Goal: Task Accomplishment & Management: Manage account settings

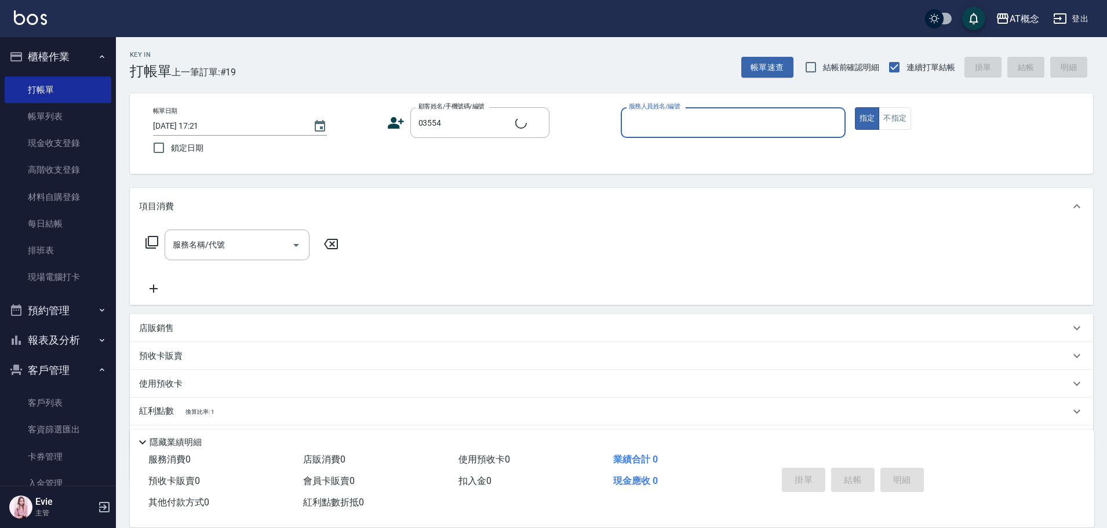
type input "林裕貴/裕貴/03554"
type input "Anson-3"
click at [855, 107] on button "指定" at bounding box center [867, 118] width 25 height 23
type button "true"
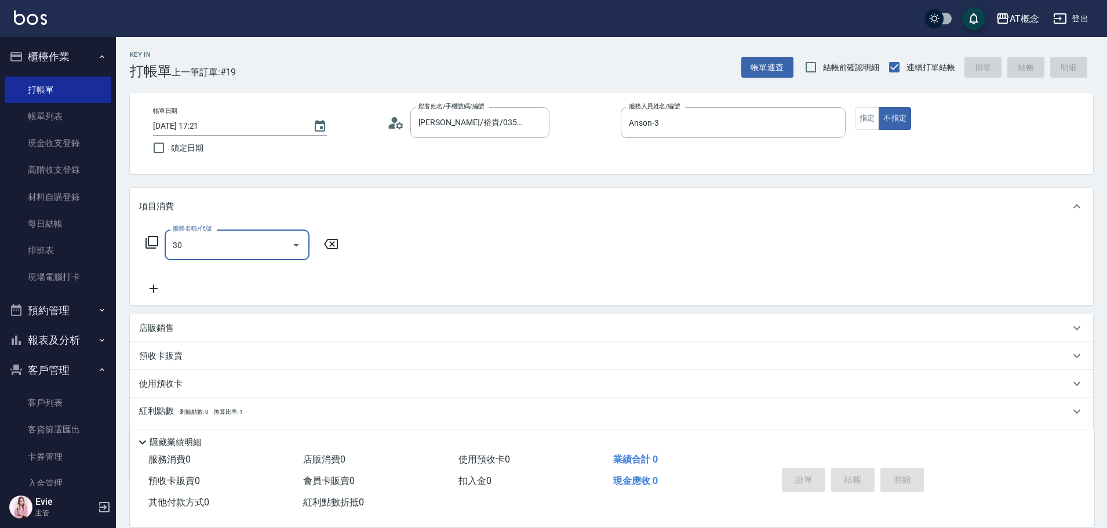
type input "303"
type input "30"
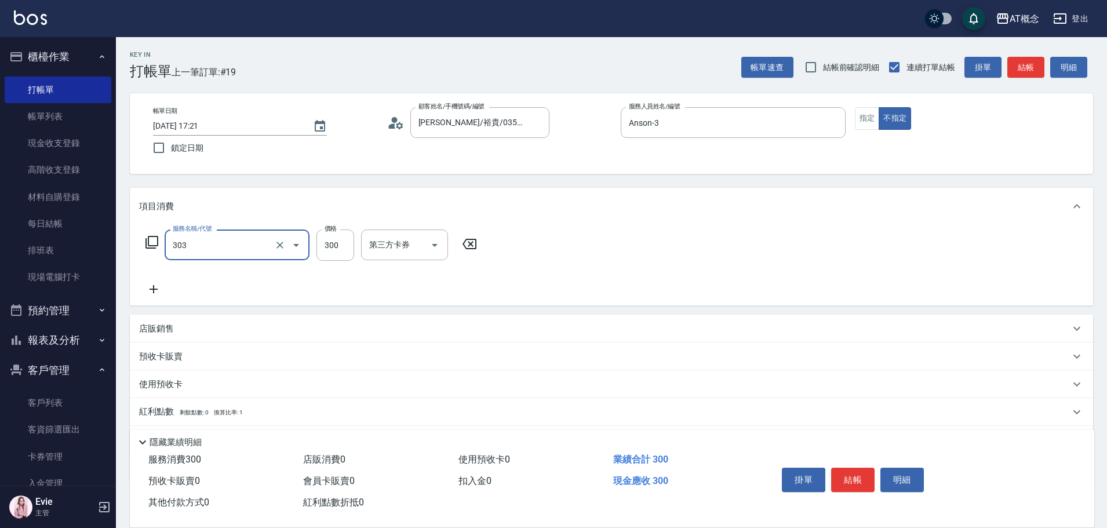
type input "303 A級剪髮(303)"
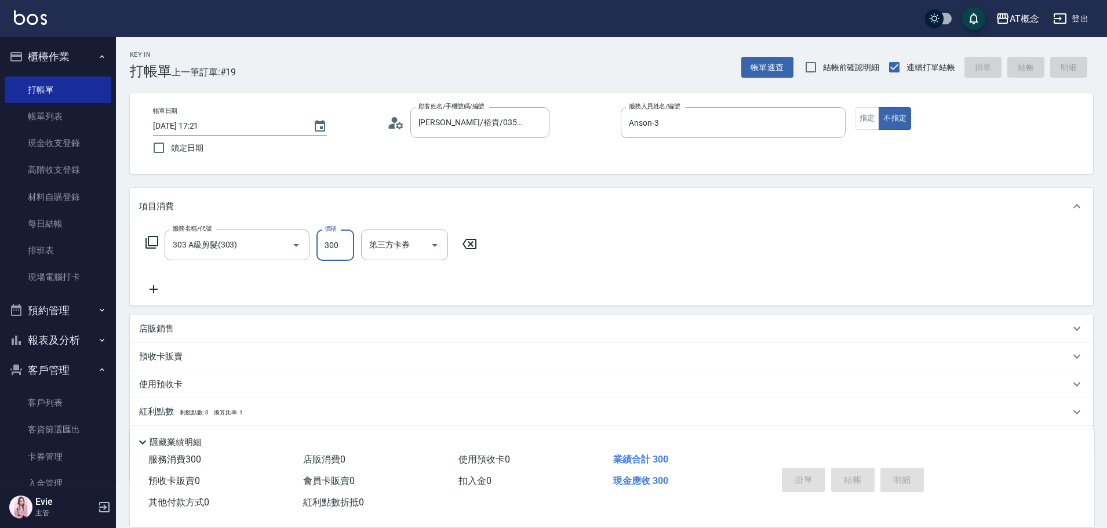
type input "2025/08/24 18:11"
type input "0"
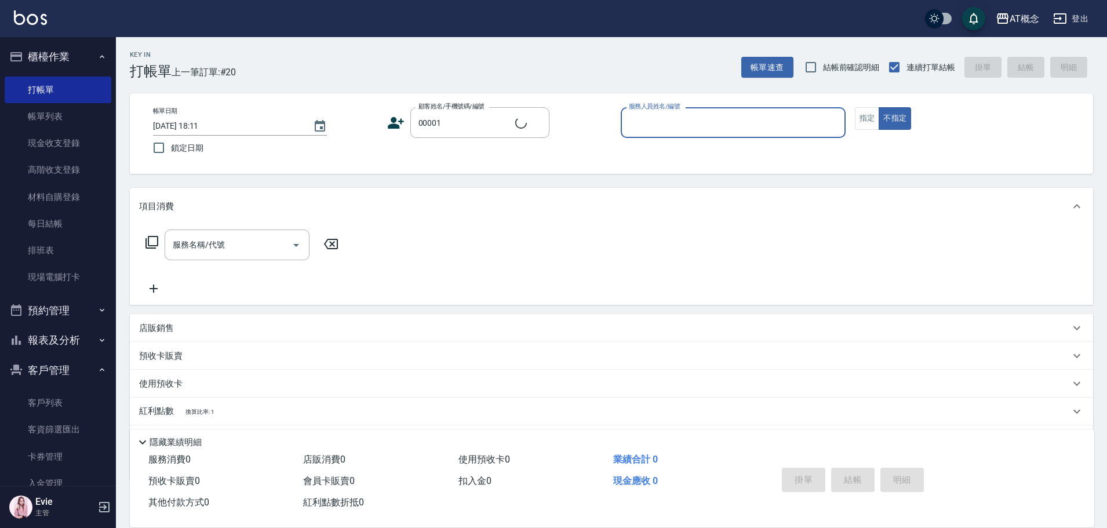
type input "公司/公司/00001"
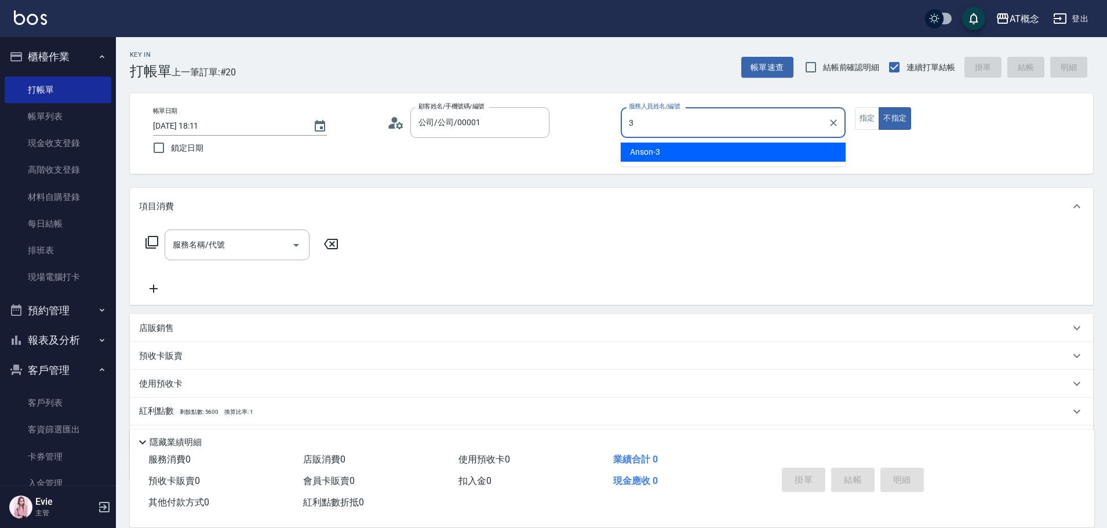
type input "Anson-3"
type button "false"
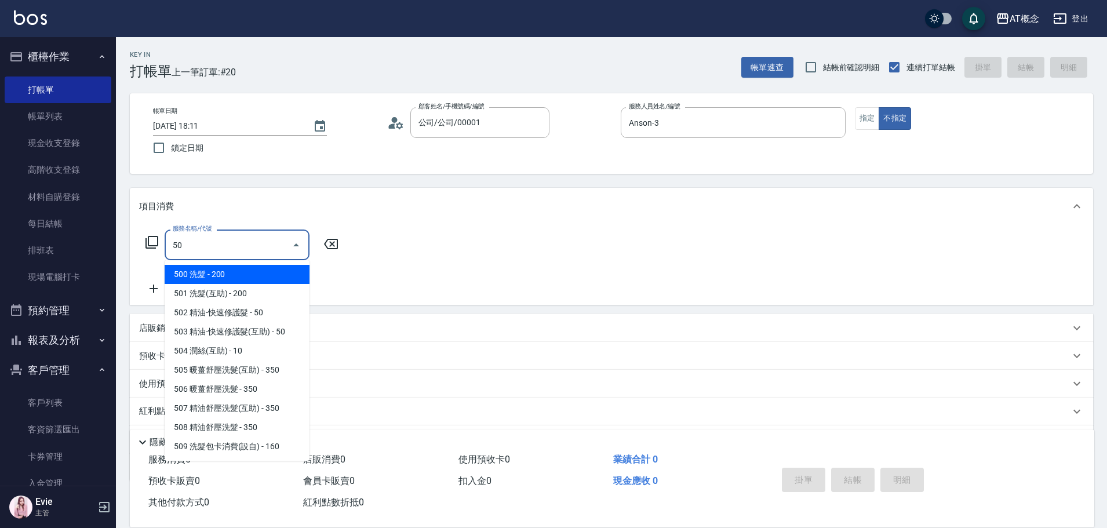
type input "501"
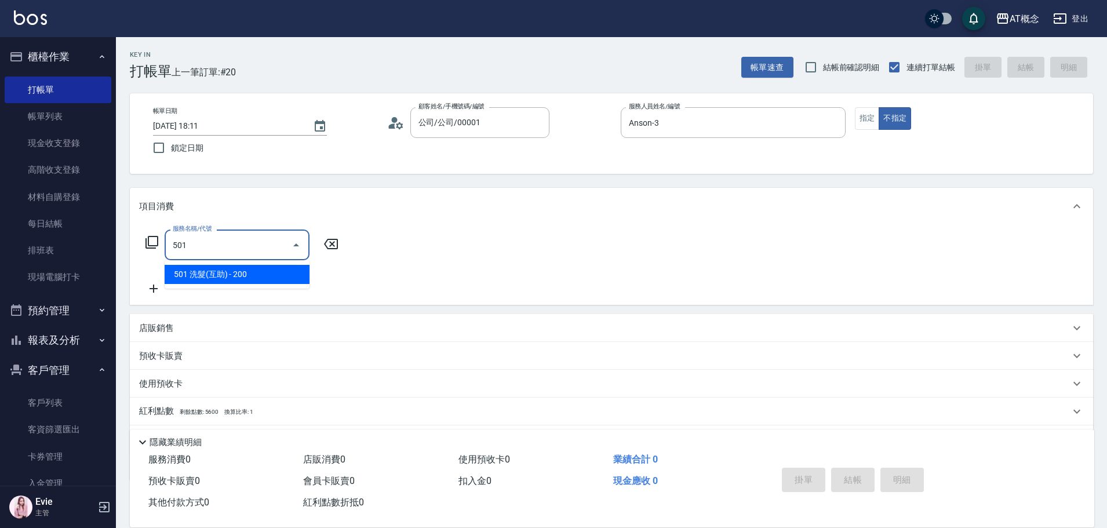
type input "20"
type input "501 洗髮(互助)(501)"
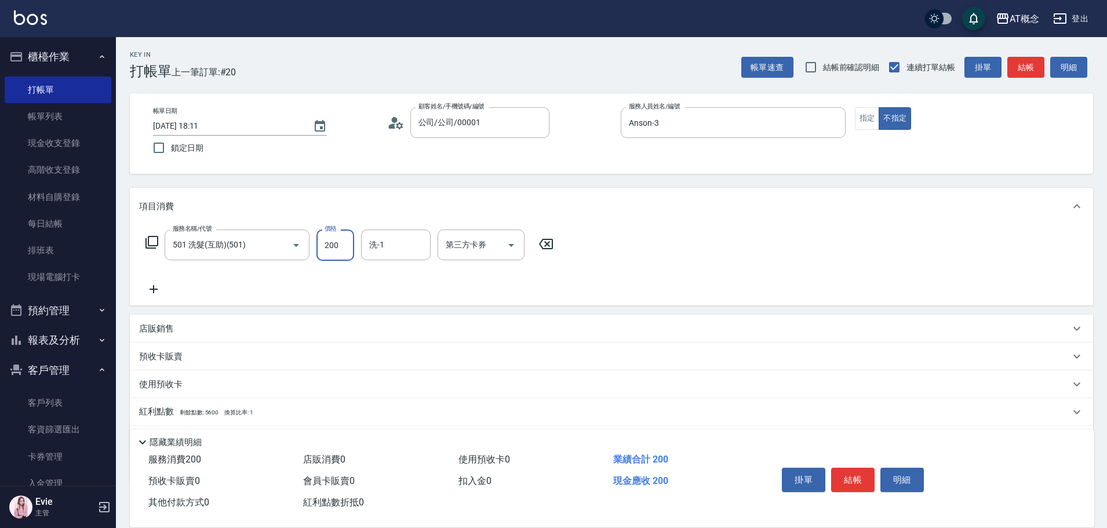
type input "0"
type input "25"
type input "20"
type input "2520"
type input "20"
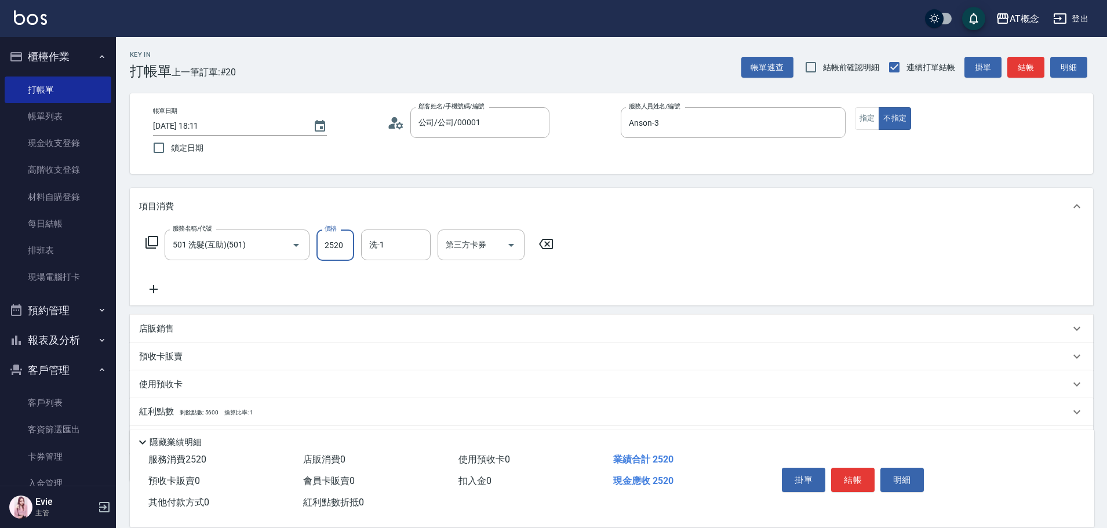
type input "252"
type input "0"
type input "25"
type input "20"
type input "250"
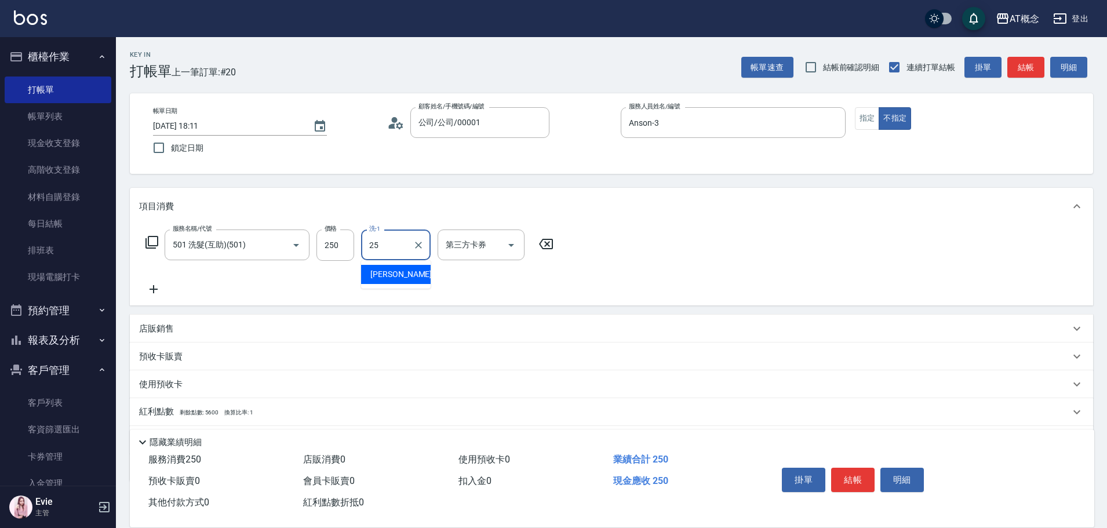
type input "Sandy-25"
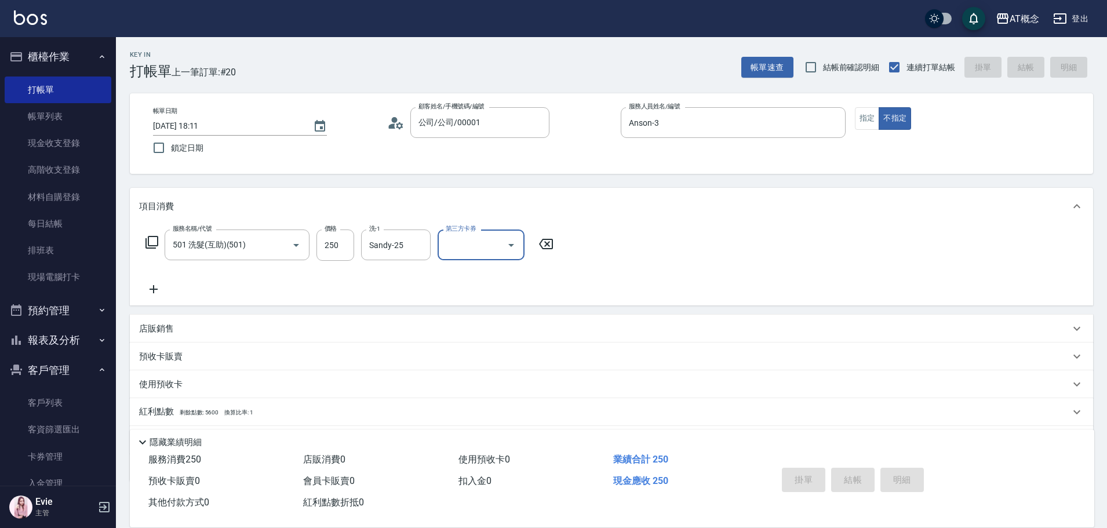
type input "2025/08/24 18:12"
type input "0"
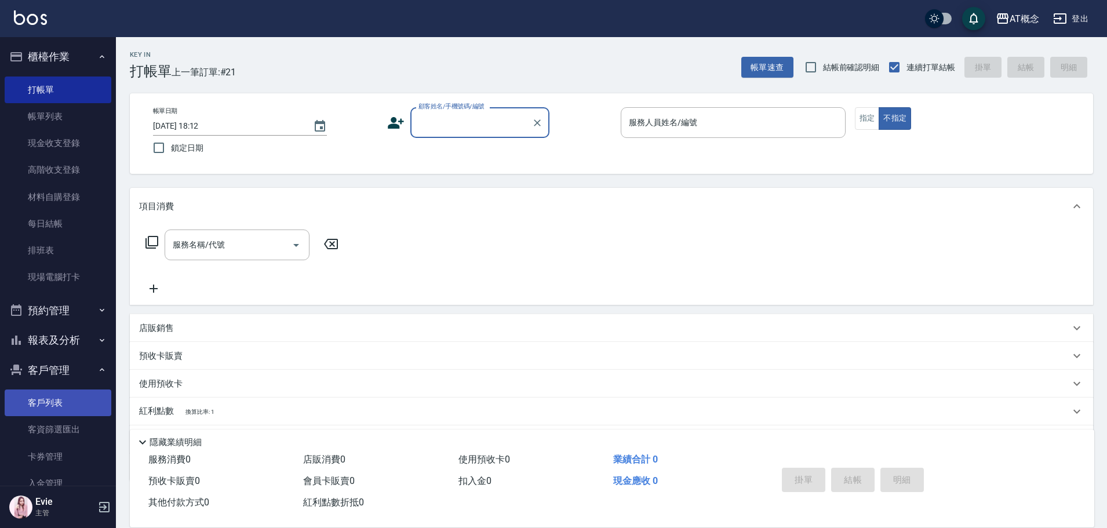
drag, startPoint x: 36, startPoint y: 402, endPoint x: 30, endPoint y: 399, distance: 6.5
click at [34, 401] on link "客戶列表" at bounding box center [58, 403] width 107 height 27
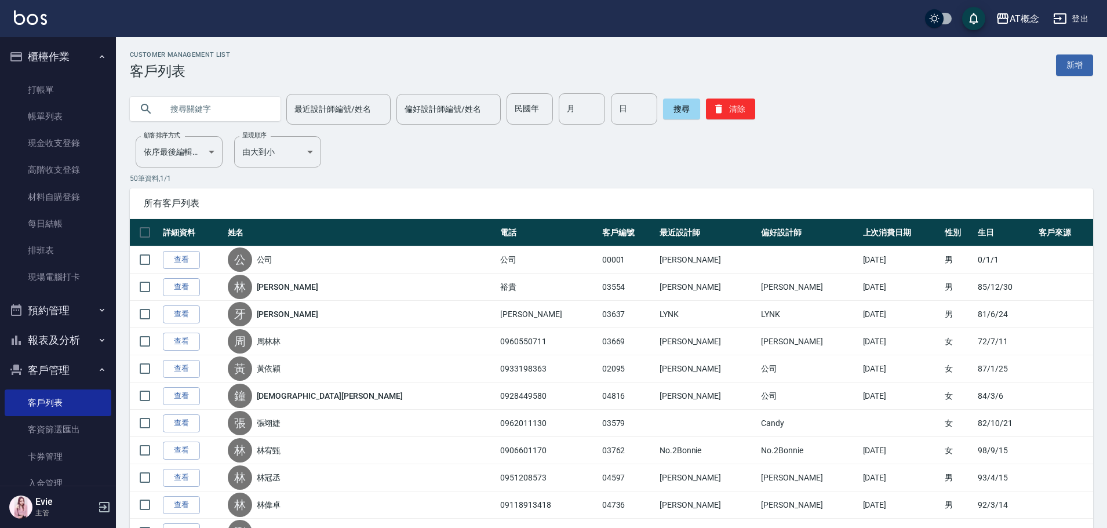
click at [217, 110] on input "text" at bounding box center [216, 108] width 109 height 31
click at [527, 104] on input "民國年" at bounding box center [530, 108] width 46 height 31
type input "94"
type input "1"
type input "6"
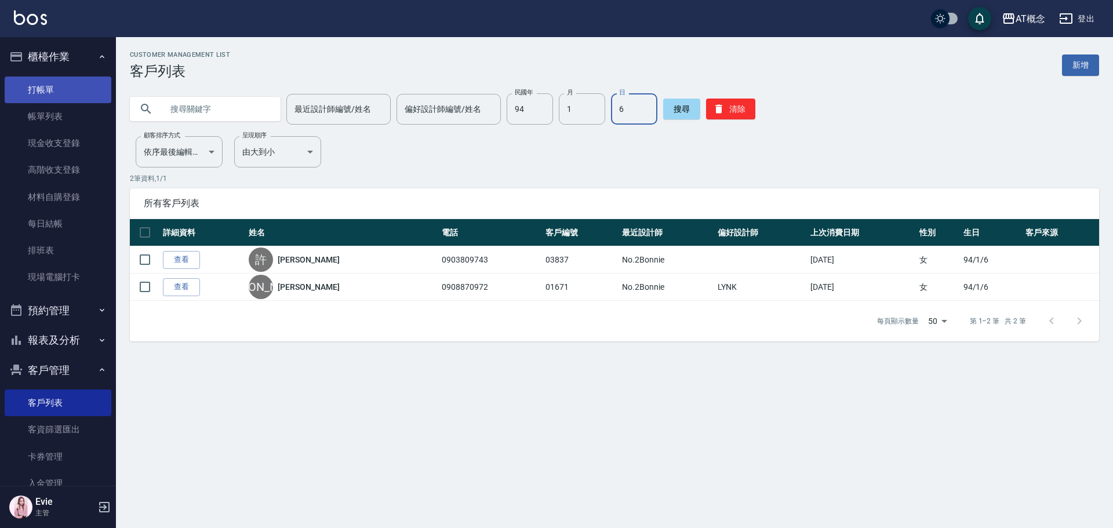
click at [32, 83] on link "打帳單" at bounding box center [58, 90] width 107 height 27
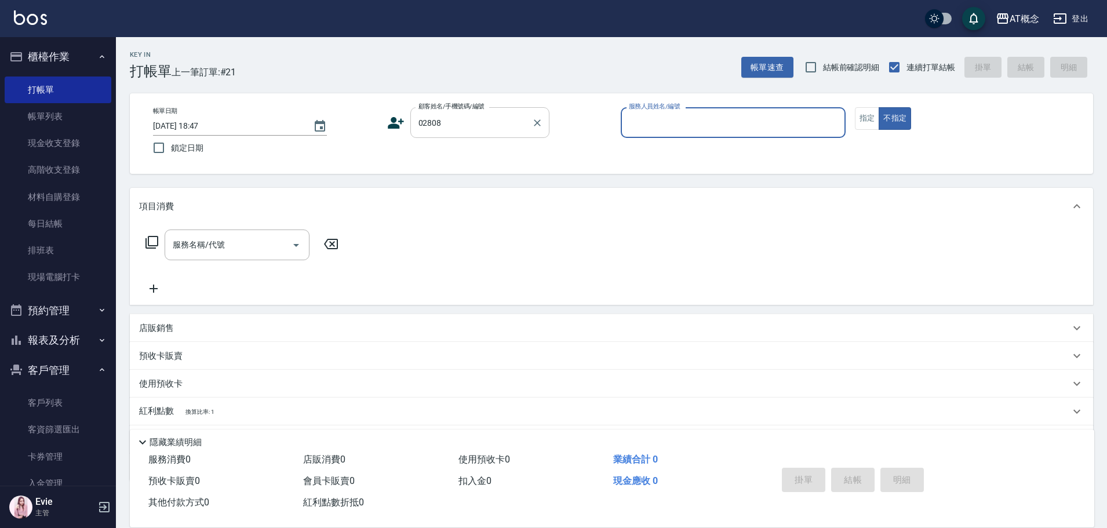
type input "江毅翔/0977369792/02808"
type input "Anson-3"
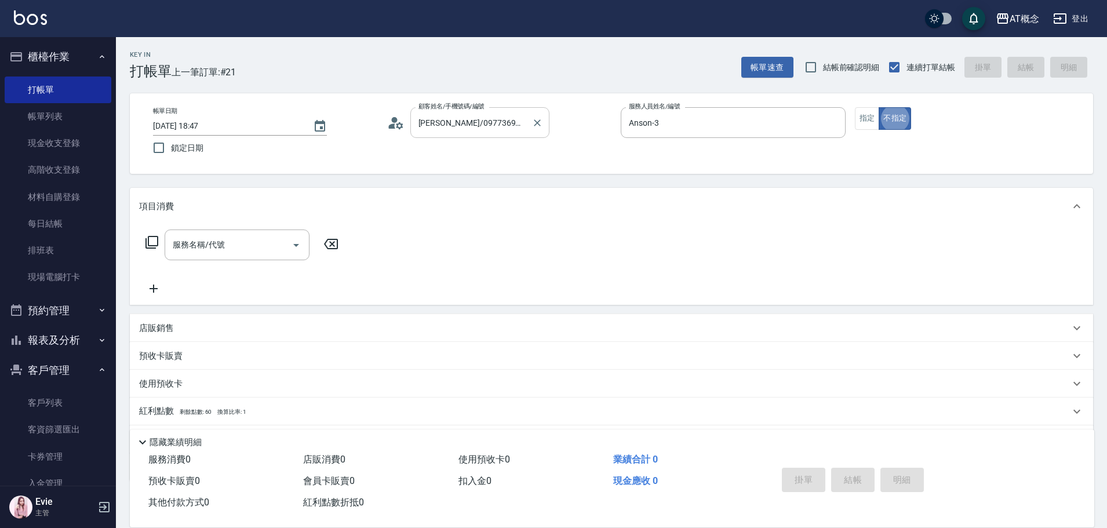
type button "false"
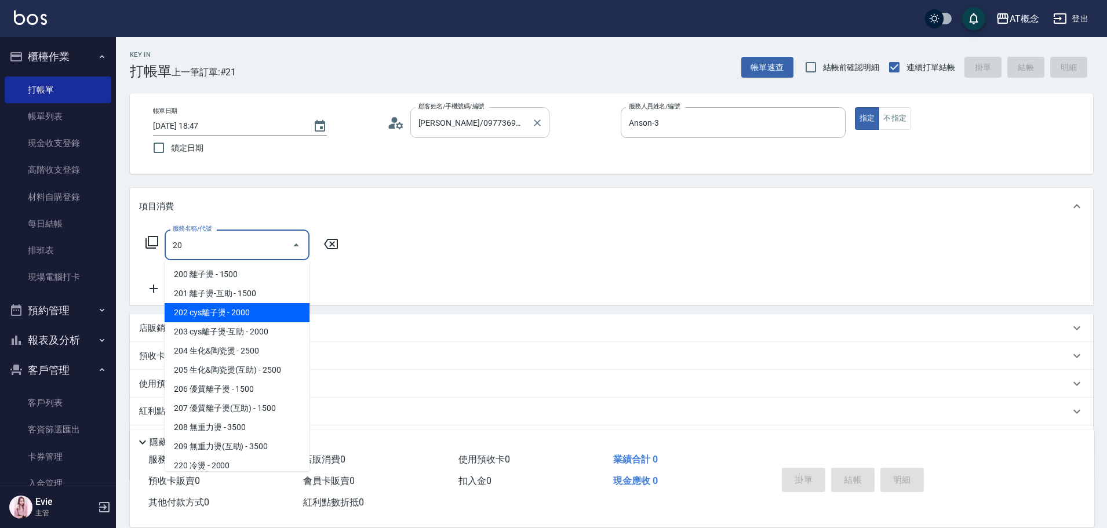
type input "202 cys離子燙(202)"
type input "200"
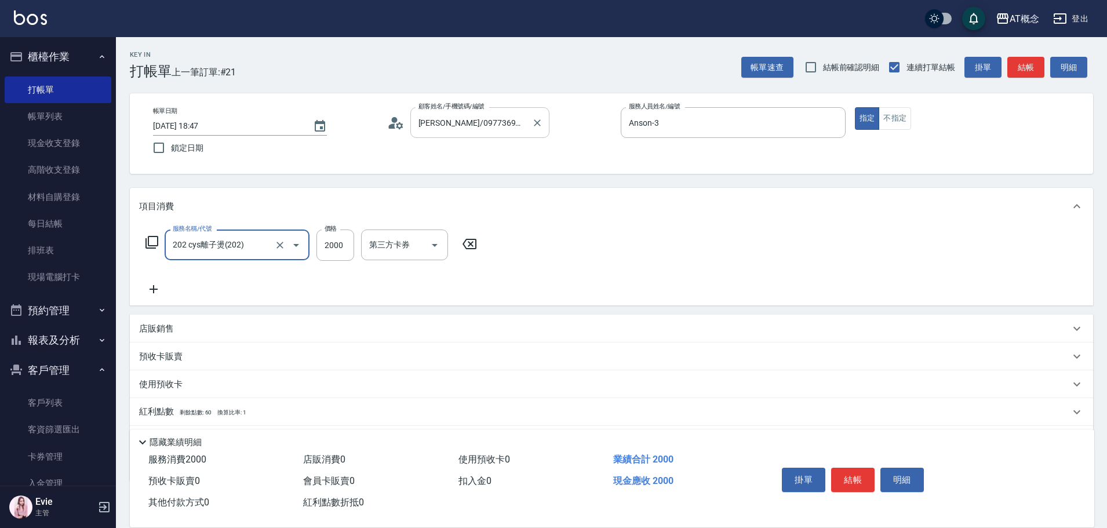
type input "202 cys離子燙(202)"
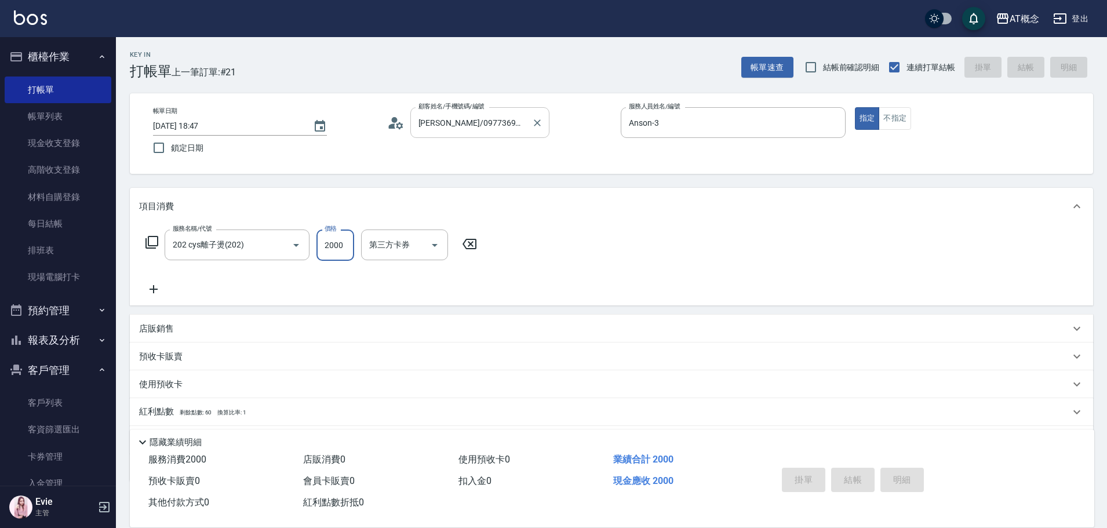
type input "0"
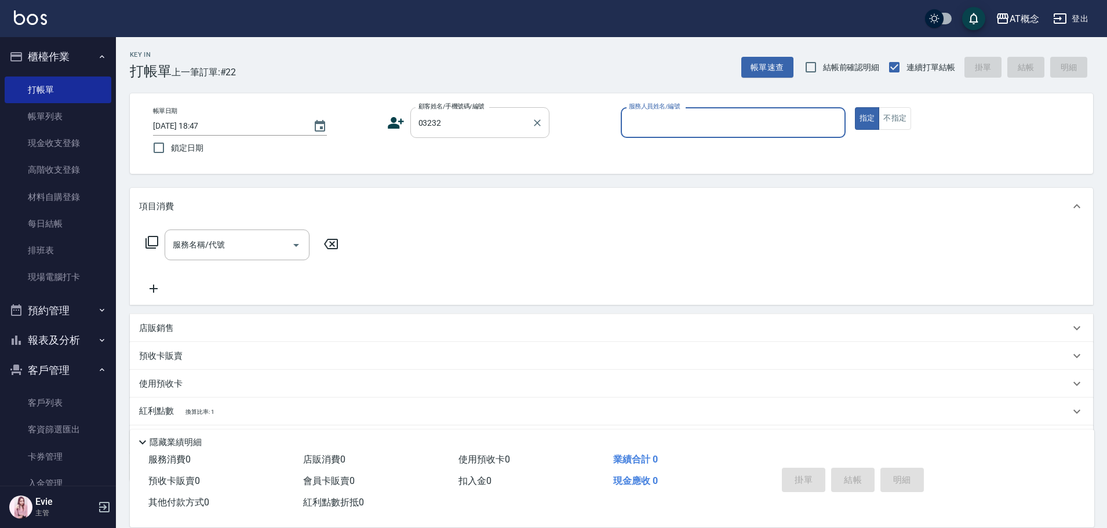
type input "黃懷萱/0934132512/03232"
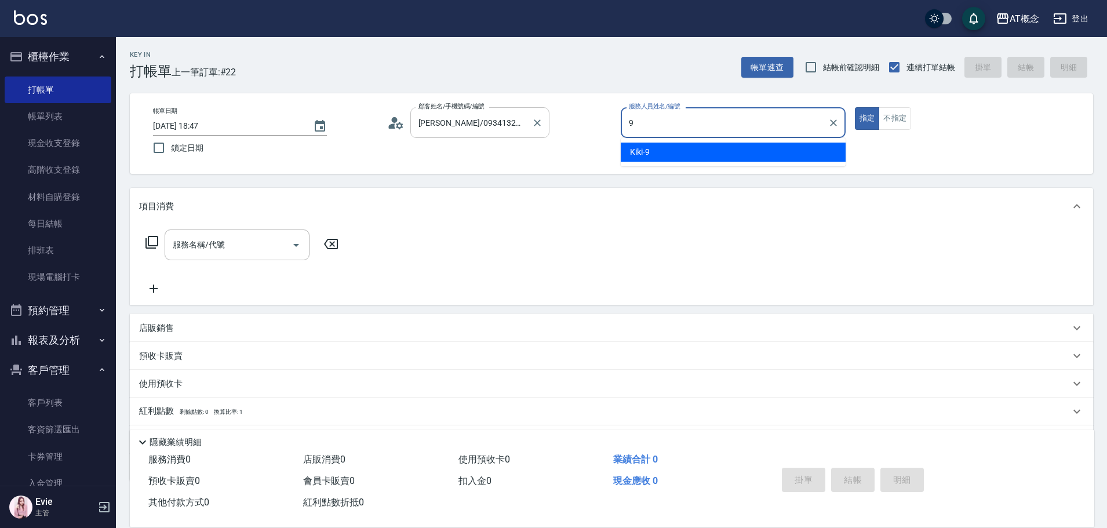
type input "Kiki-9"
type button "true"
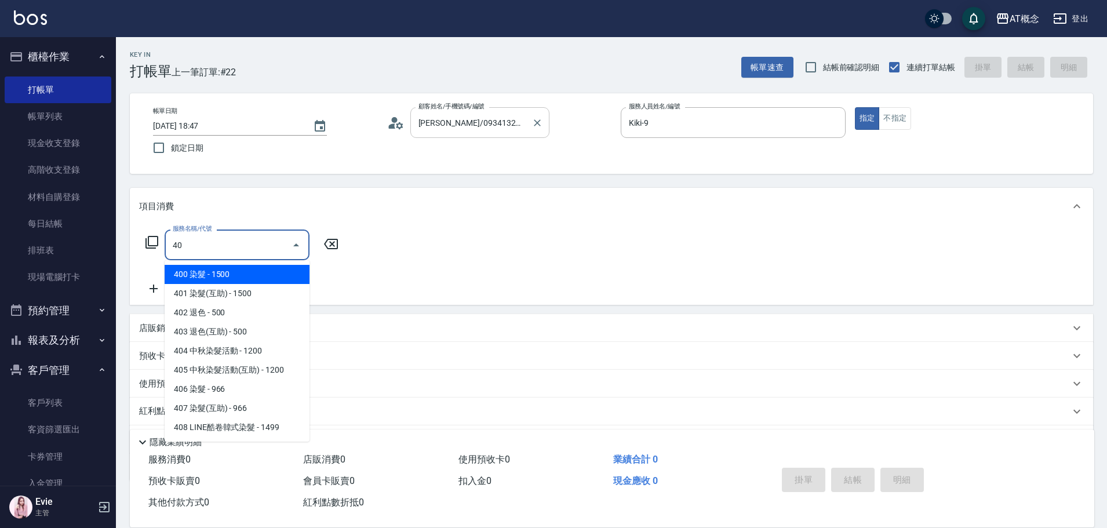
type input "400"
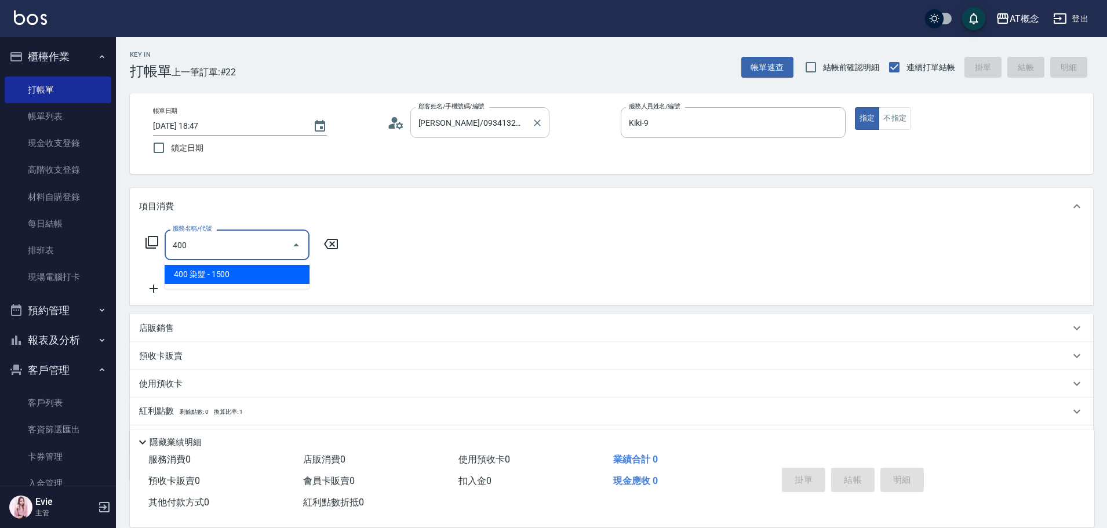
type input "150"
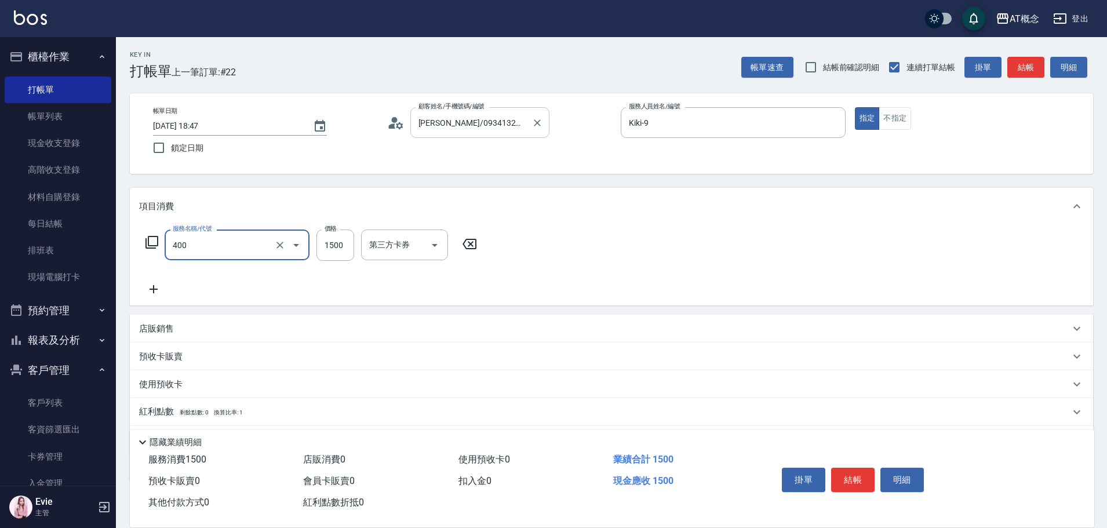
type input "400 染髮(400)"
type input "0"
type input "21"
type input "20"
type input "219"
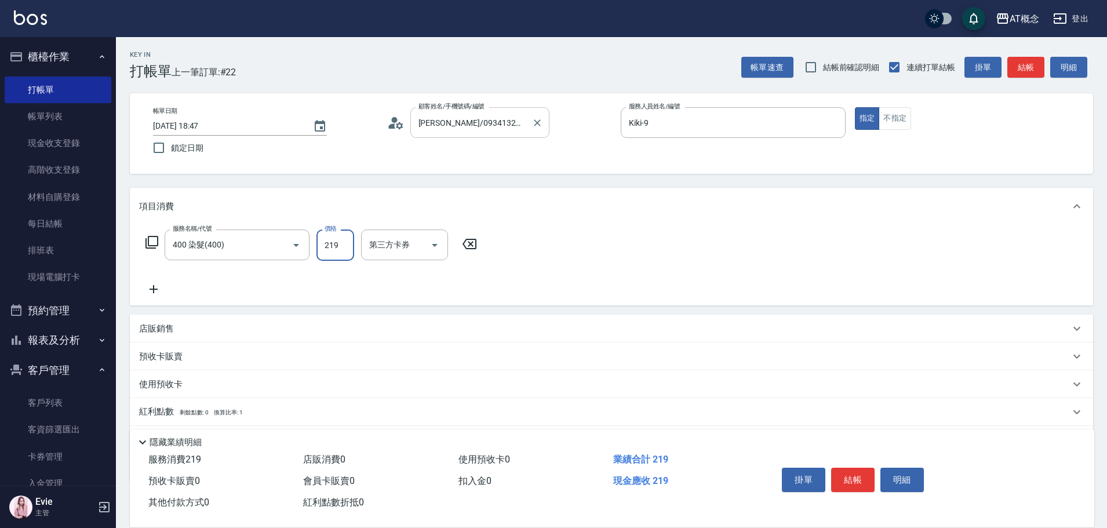
type input "210"
type input "2199"
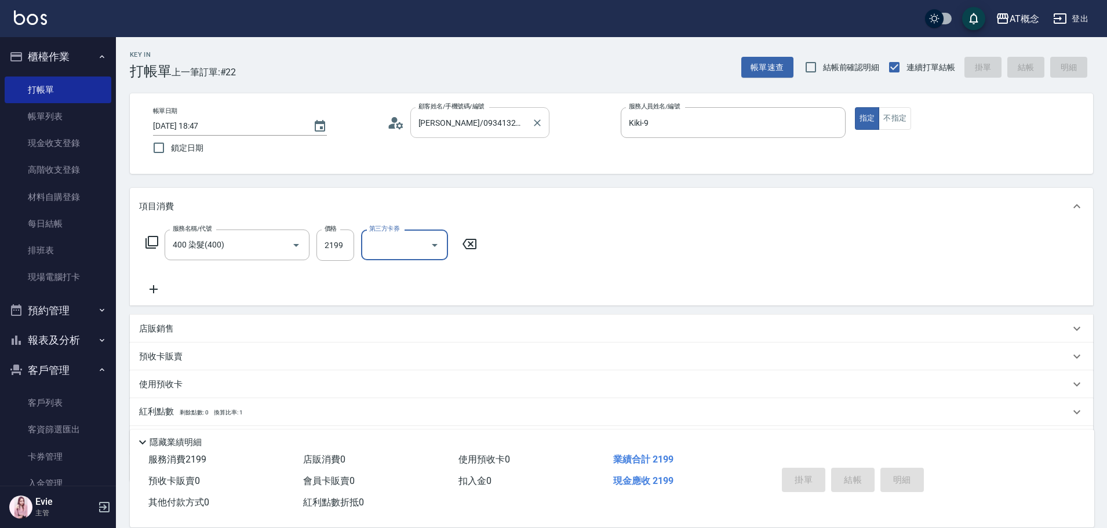
type input "0"
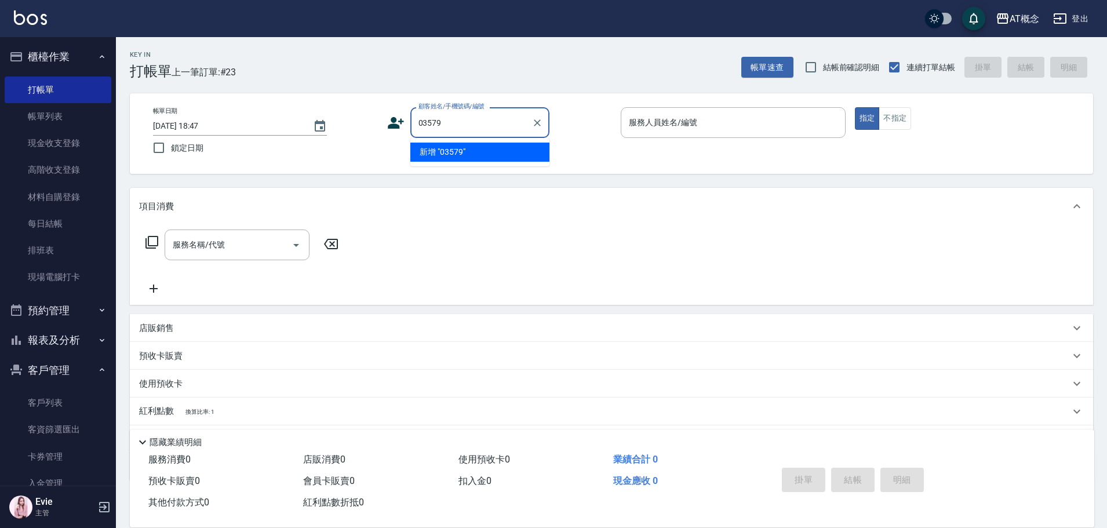
type input "03579"
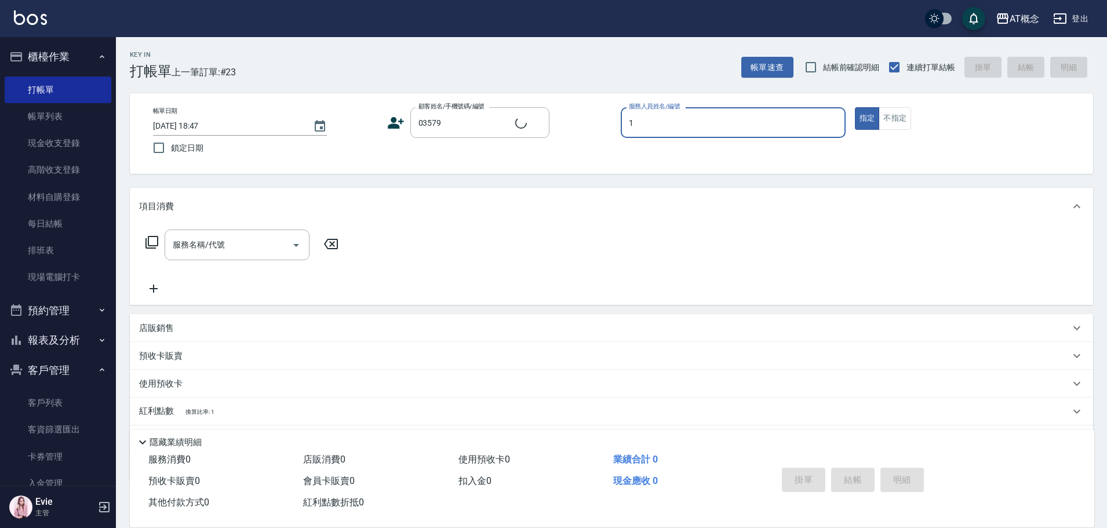
type input "15"
type input "張翊婕/0962011130/03579"
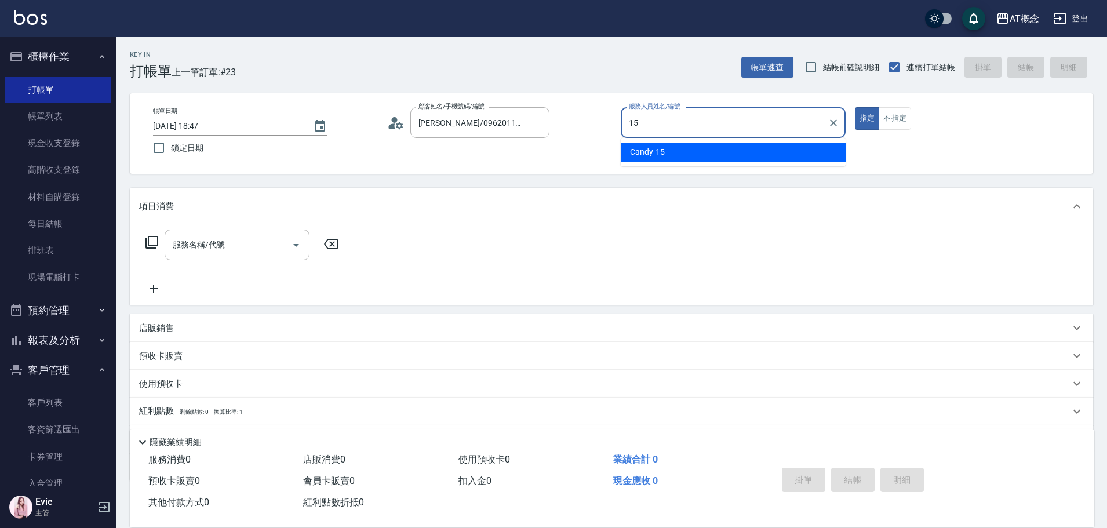
type input "Candy-15"
click at [855, 107] on button "指定" at bounding box center [867, 118] width 25 height 23
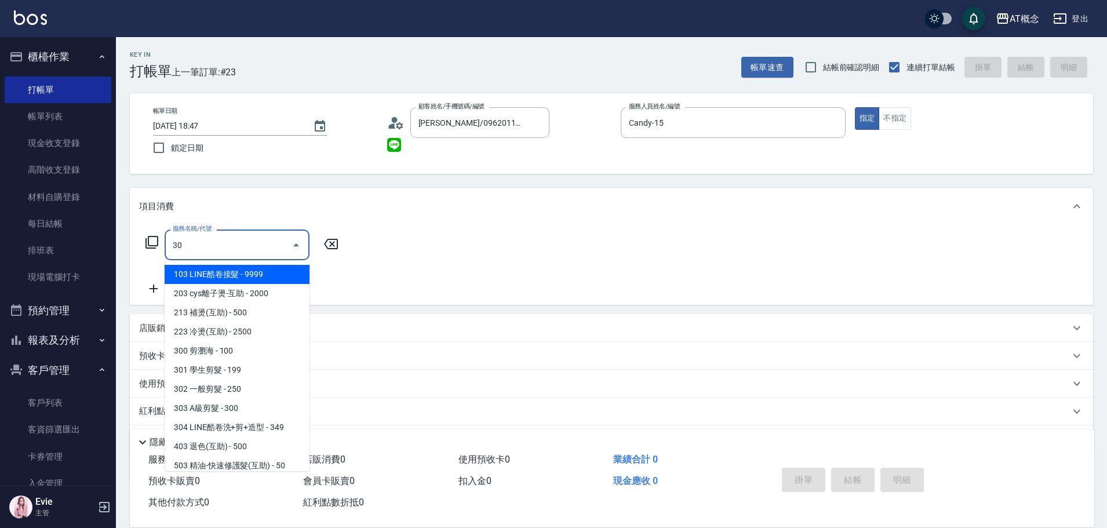
type input "303"
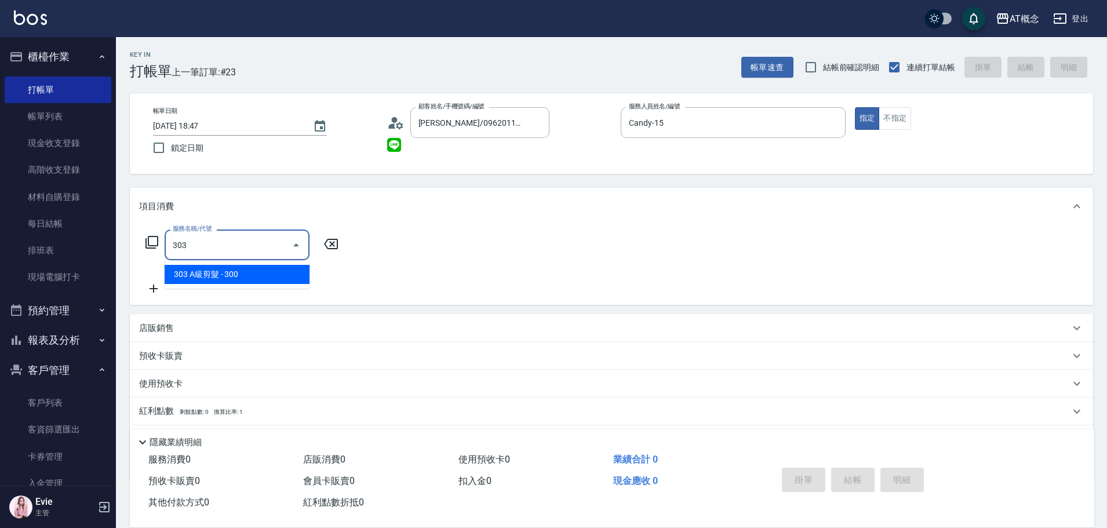
type input "30"
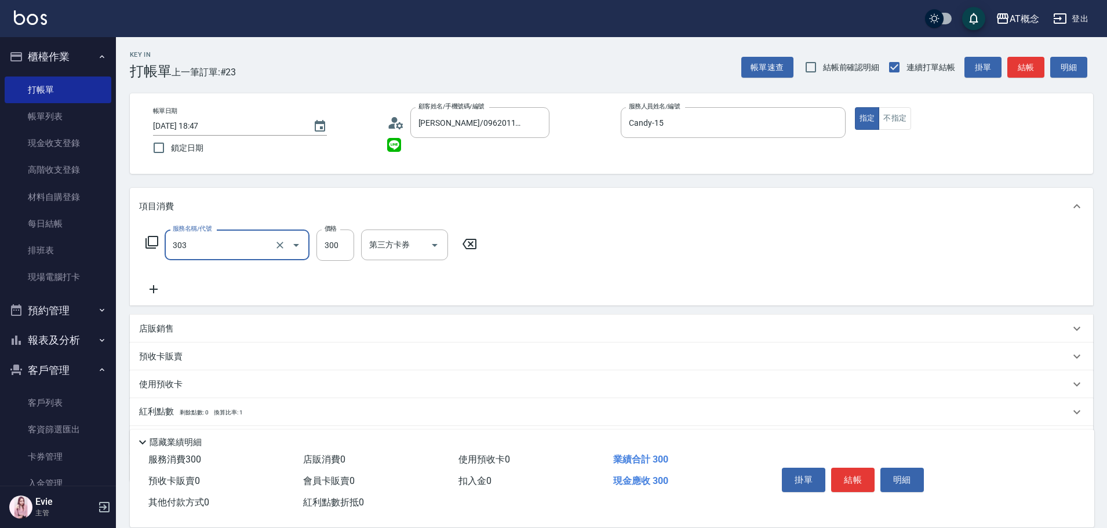
type input "303 A級剪髮(303)"
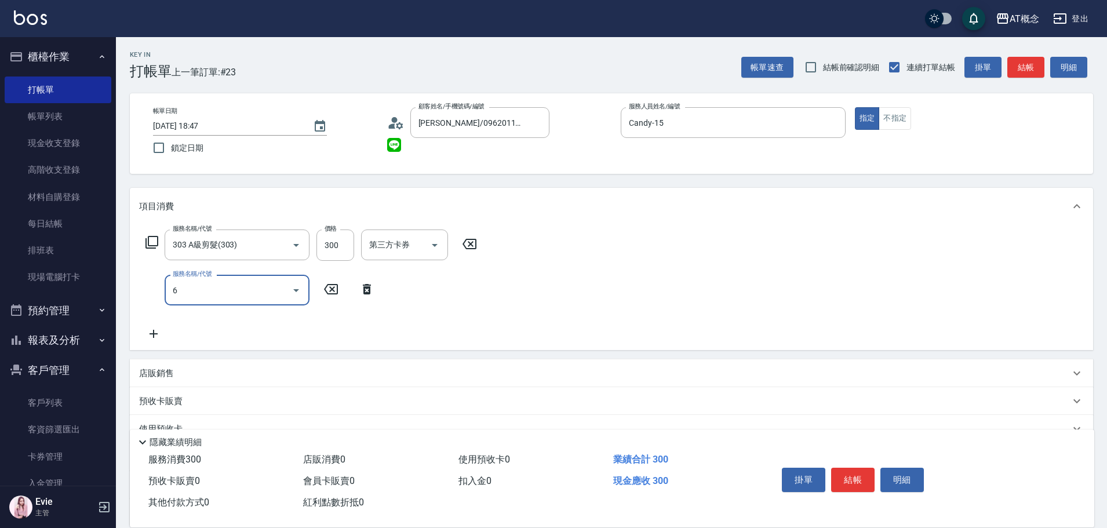
type input "60"
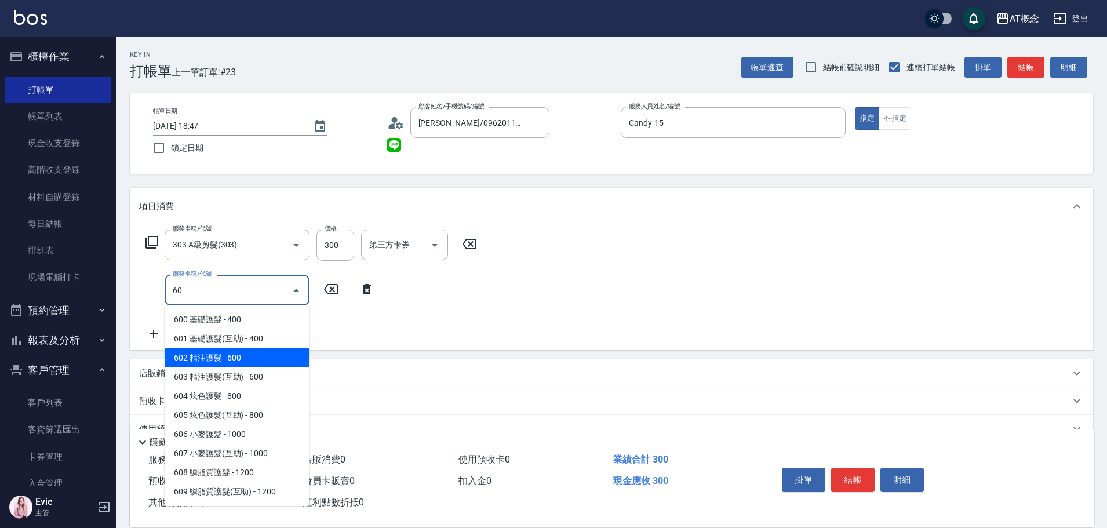
type input "90"
type input "602 精油護髮(602)"
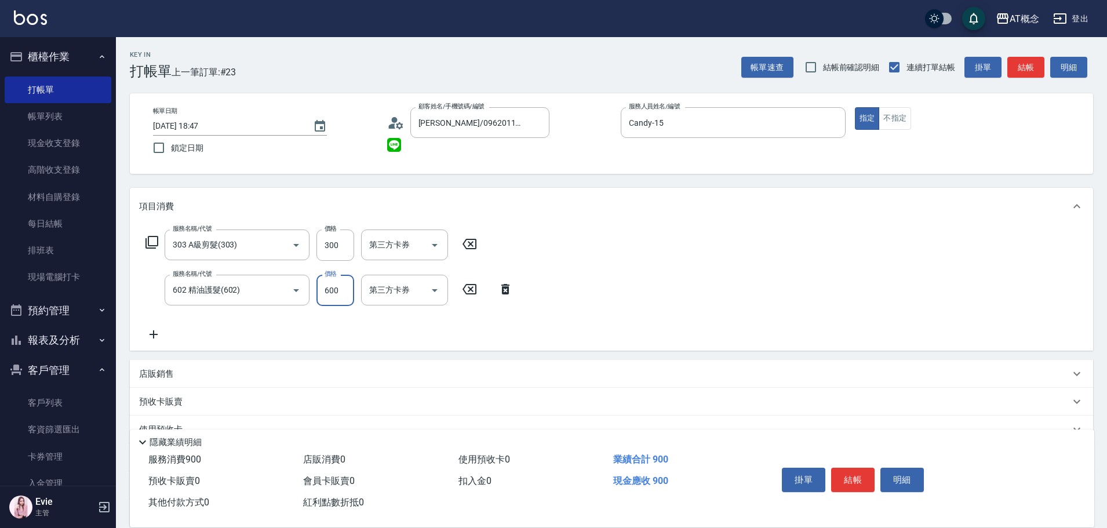
type input "30"
type input "69"
type input "90"
type input "699"
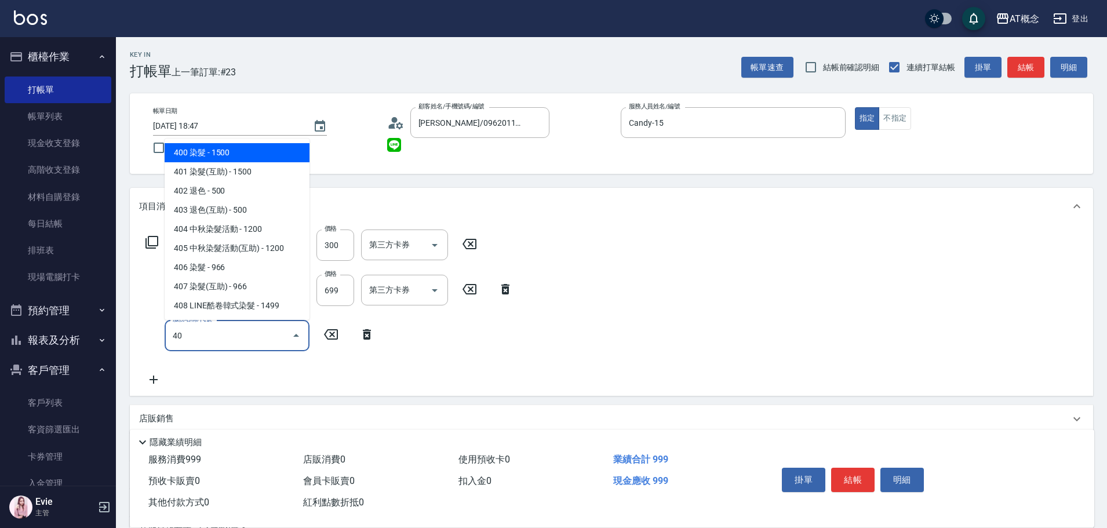
type input "400"
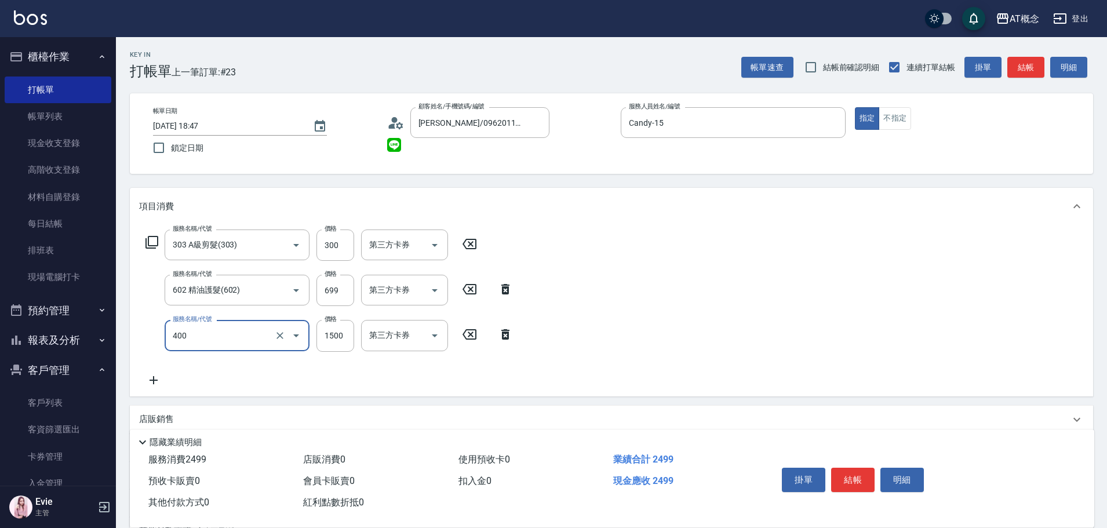
type input "240"
type input "400 染髮(400)"
type input "100"
type input "12"
type input "110"
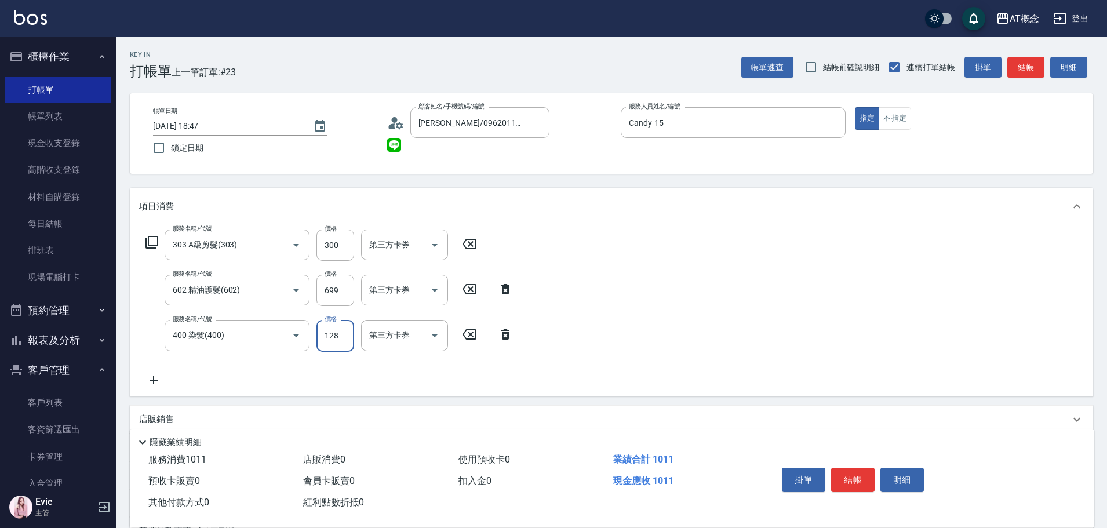
type input "1280"
type input "220"
type input "1280"
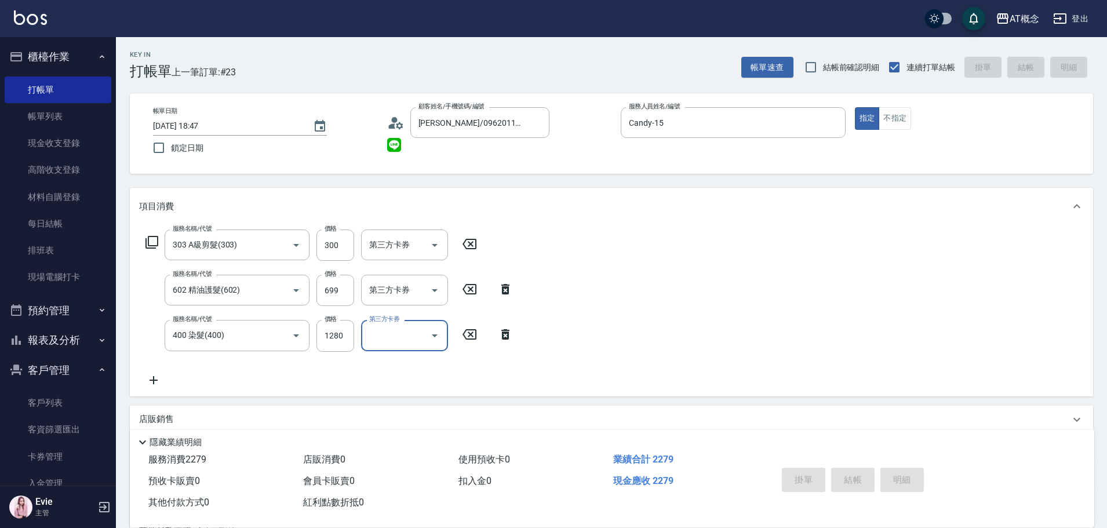
type input "2025/08/24 19:11"
type input "0"
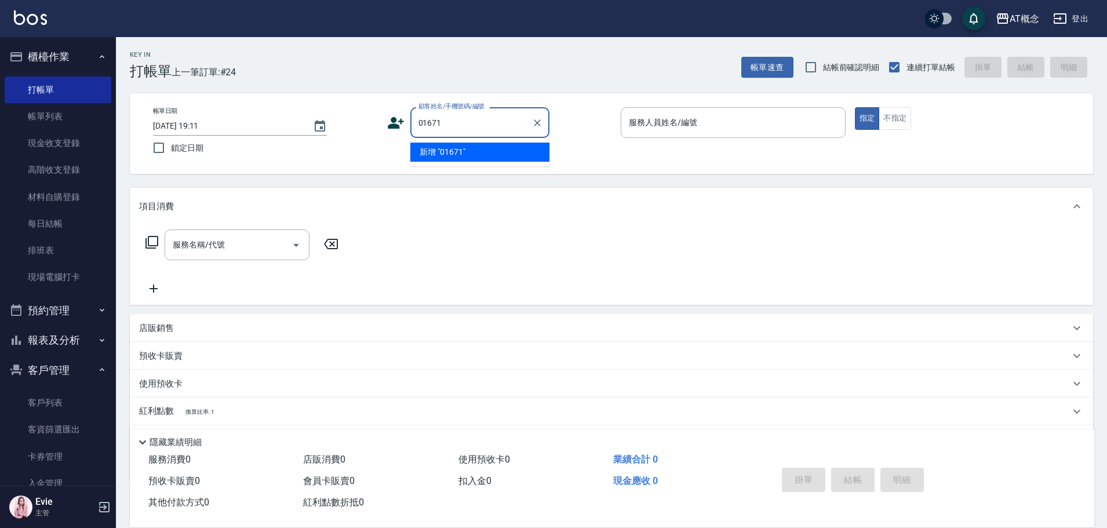
type input "01671"
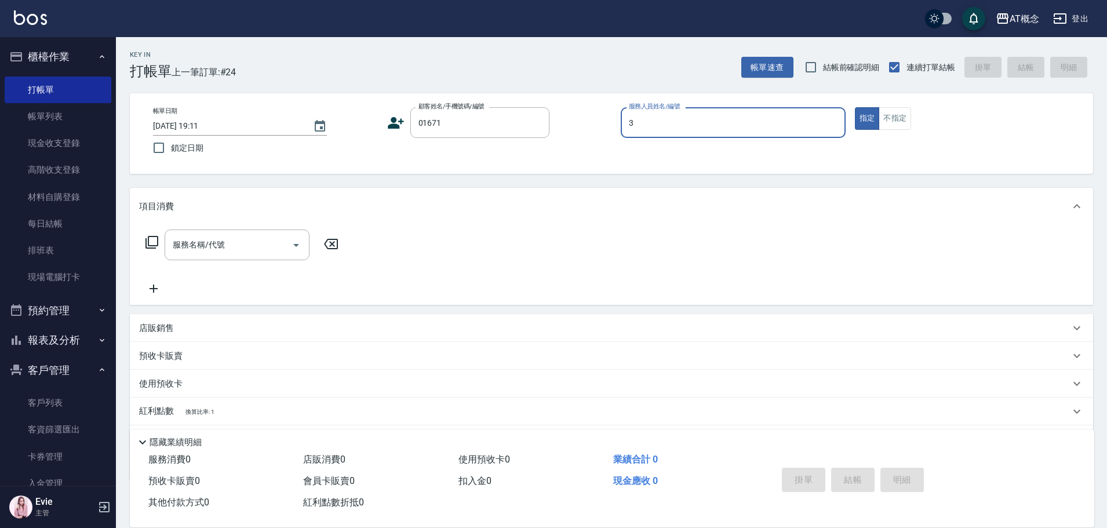
type input "3"
type input "李宇哲/0908870972/01671"
type input "LYNK-4"
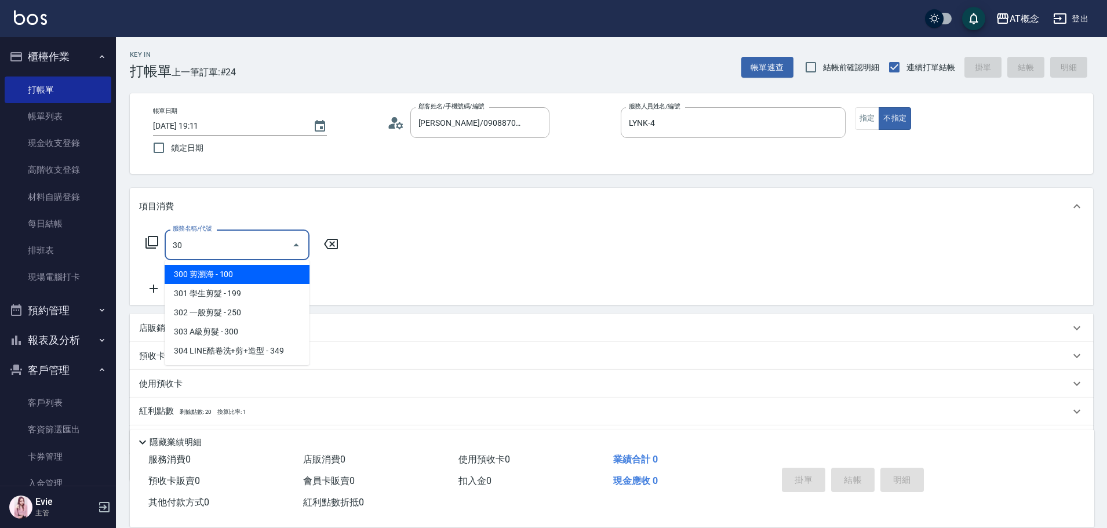
type input "302"
type input "20"
type input "302 一般剪髮(302)"
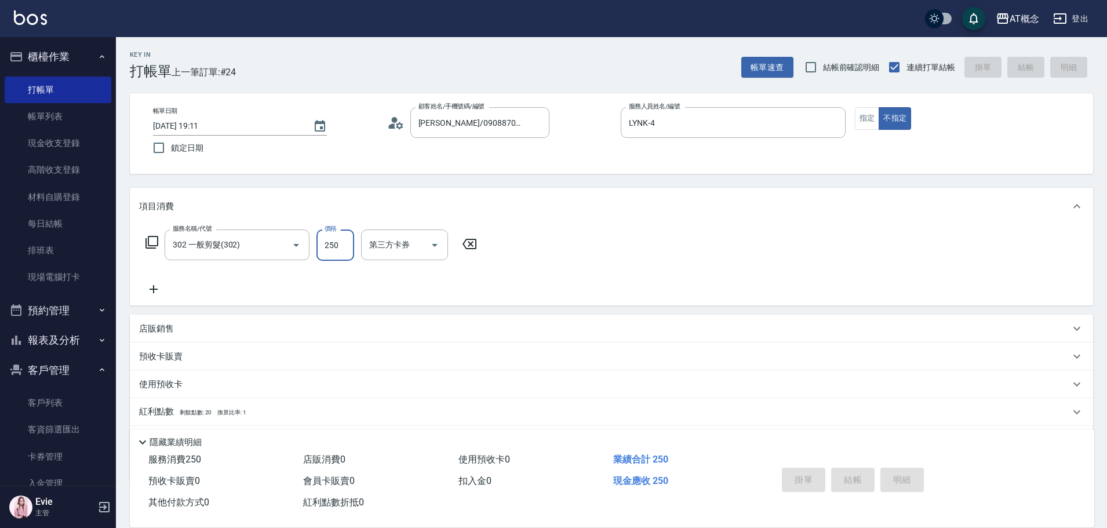
type input "0"
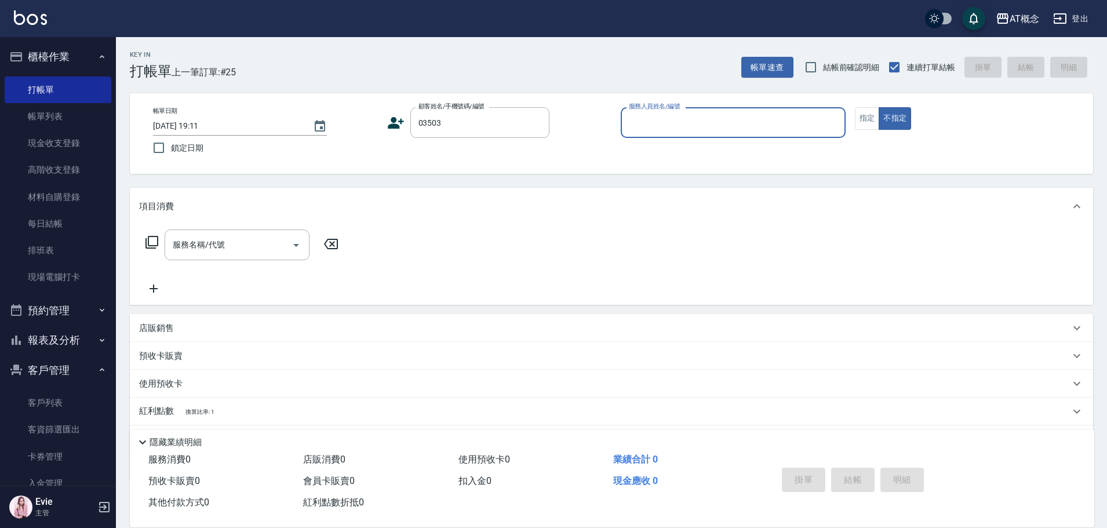
type input "張育華/0924136288/03503"
type input "Anson-3"
click at [879, 107] on button "不指定" at bounding box center [895, 118] width 32 height 23
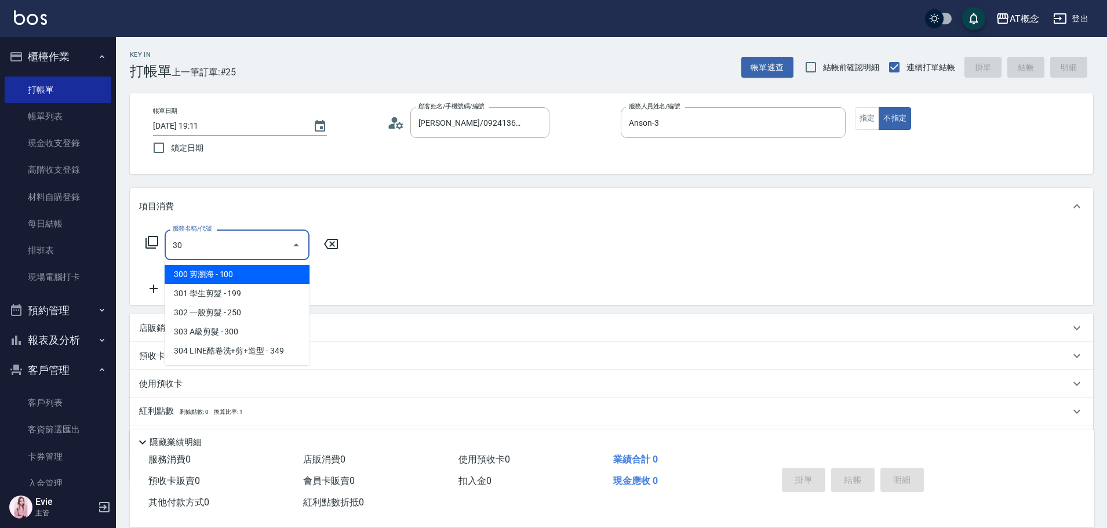
type input "302"
type input "20"
type input "302 一般剪髮(302)"
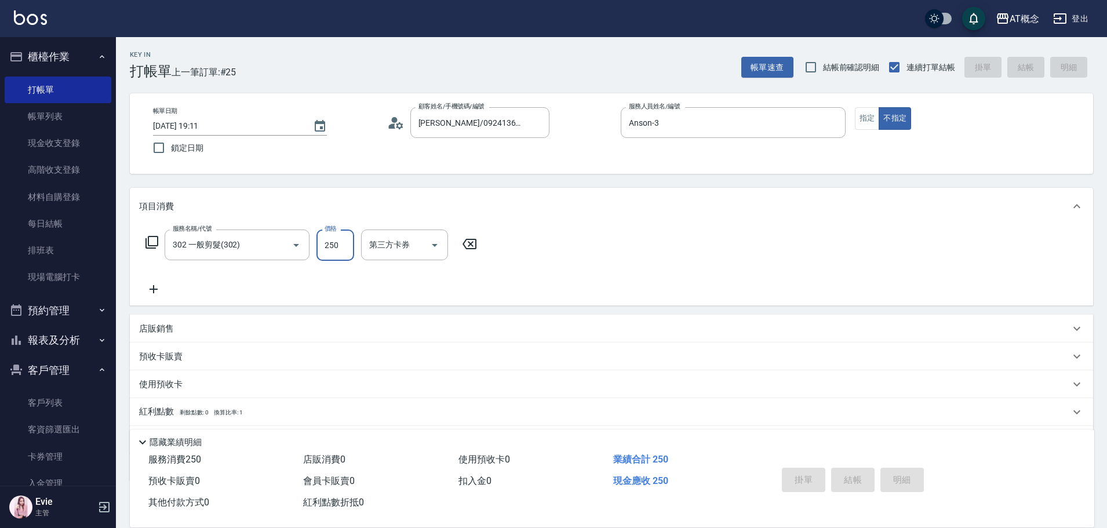
type input "2025/08/24 19:39"
type input "0"
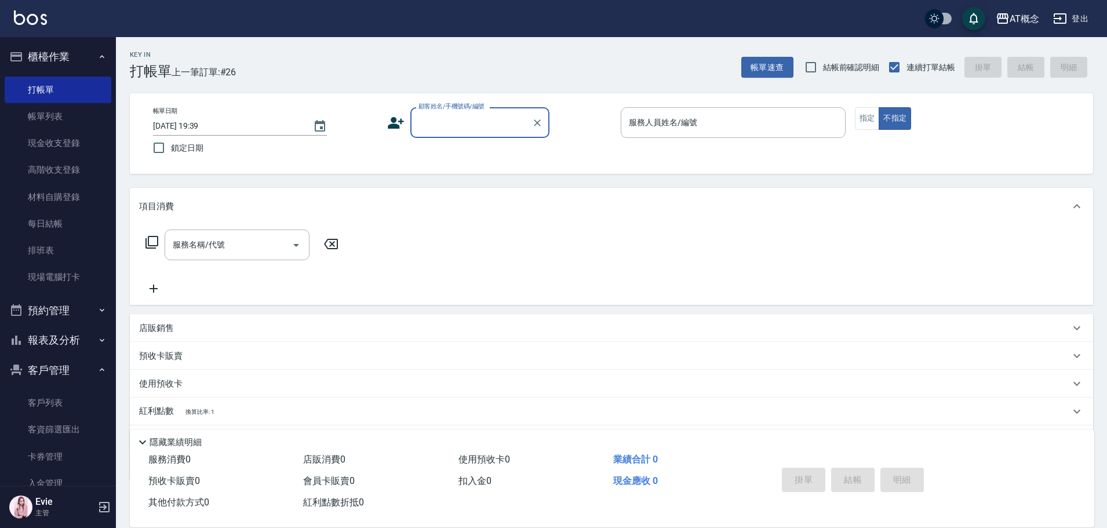
click at [55, 338] on button "報表及分析" at bounding box center [58, 340] width 107 height 30
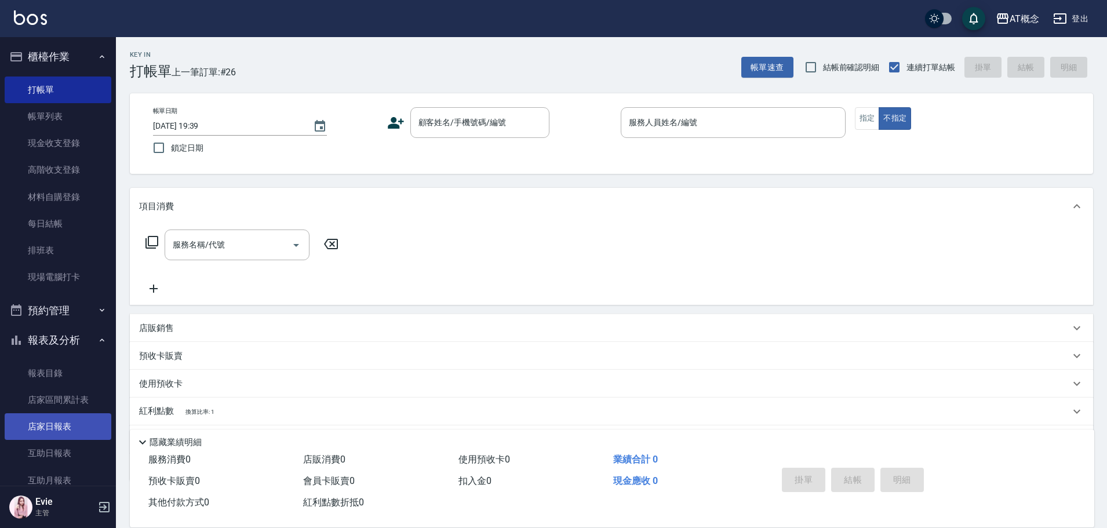
click at [65, 424] on link "店家日報表" at bounding box center [58, 426] width 107 height 27
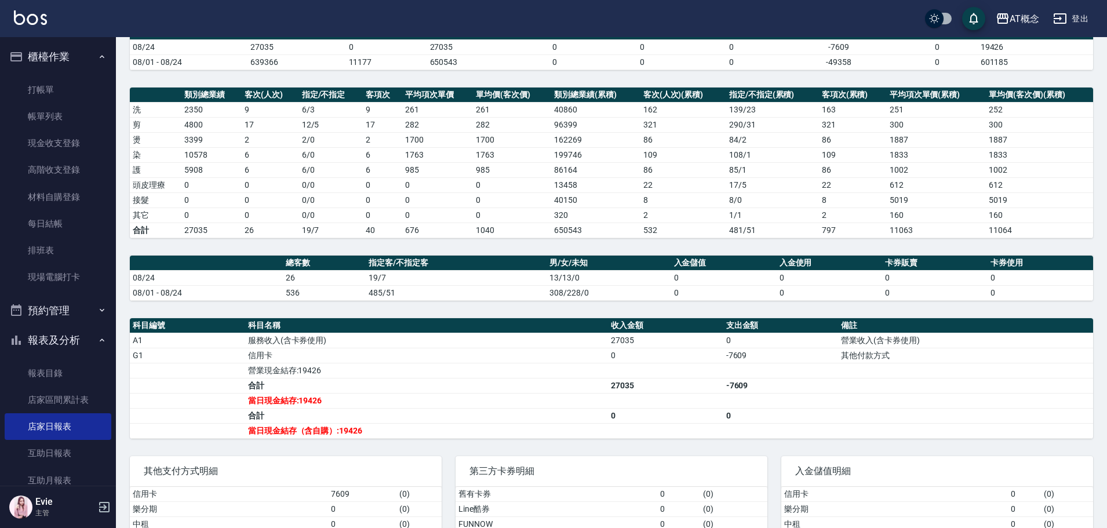
scroll to position [174, 0]
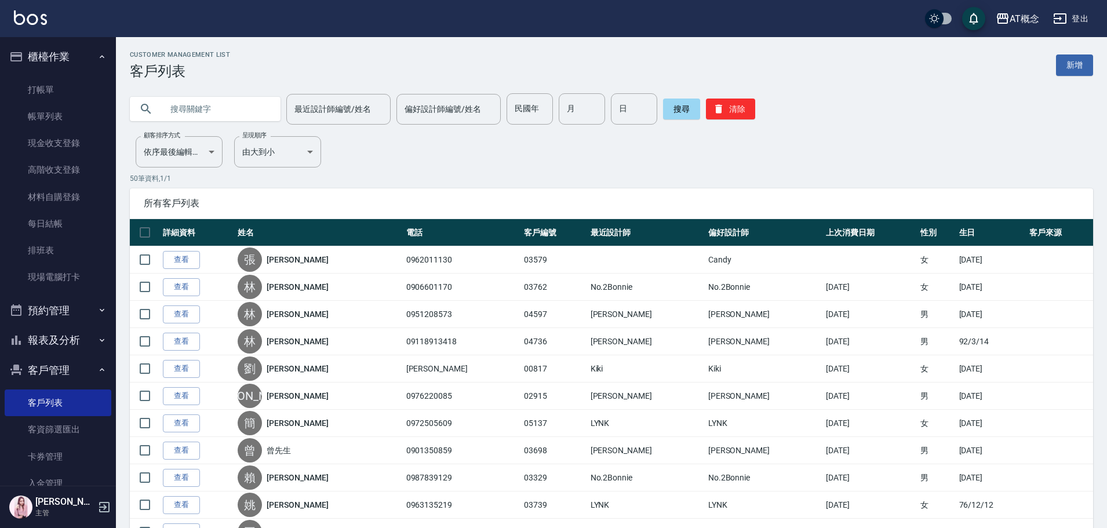
click at [192, 110] on input "text" at bounding box center [216, 108] width 109 height 31
type input "斯"
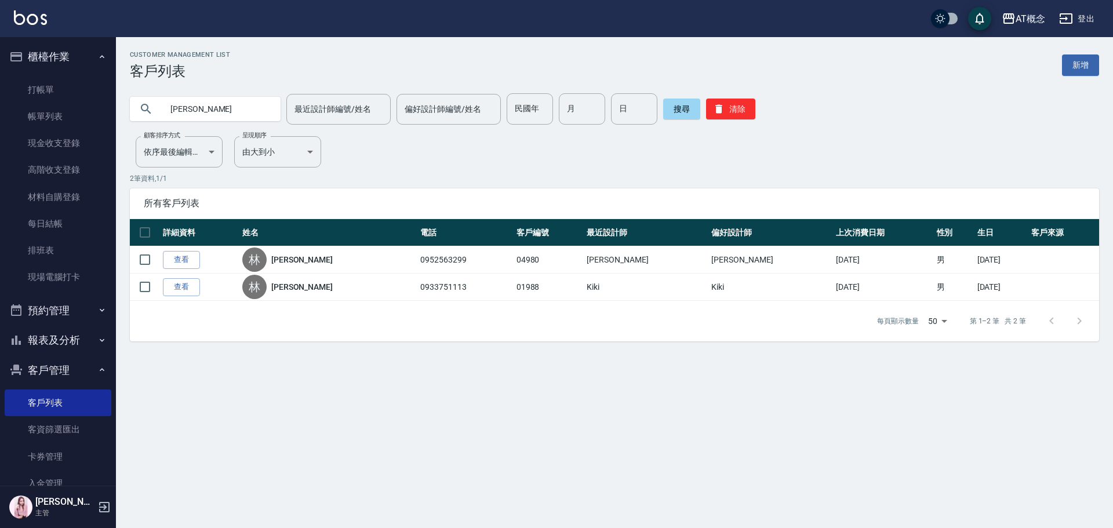
type input "林"
type input "85"
type input "12"
type input "30"
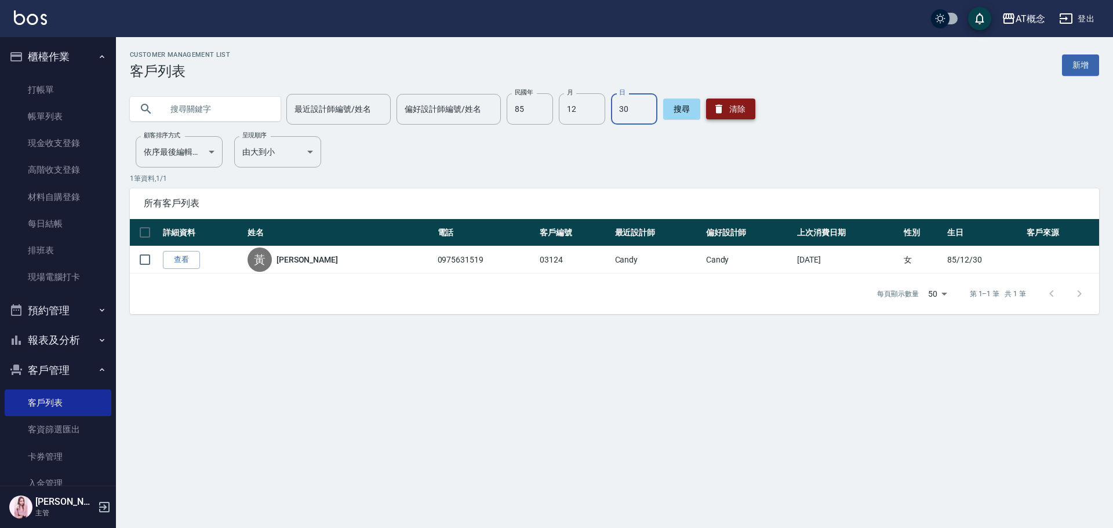
click at [732, 112] on button "清除" at bounding box center [730, 109] width 49 height 21
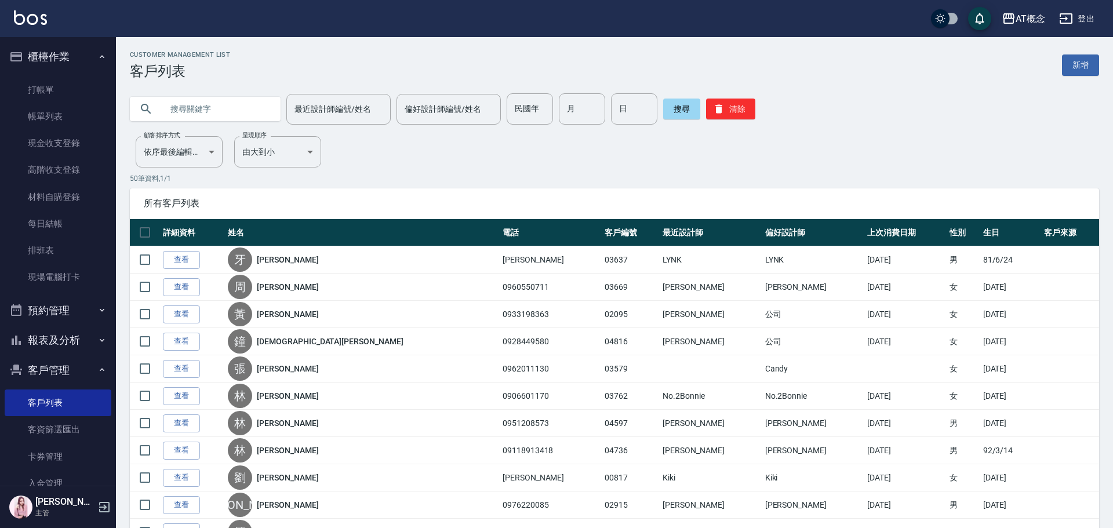
click at [228, 114] on input "text" at bounding box center [216, 108] width 109 height 31
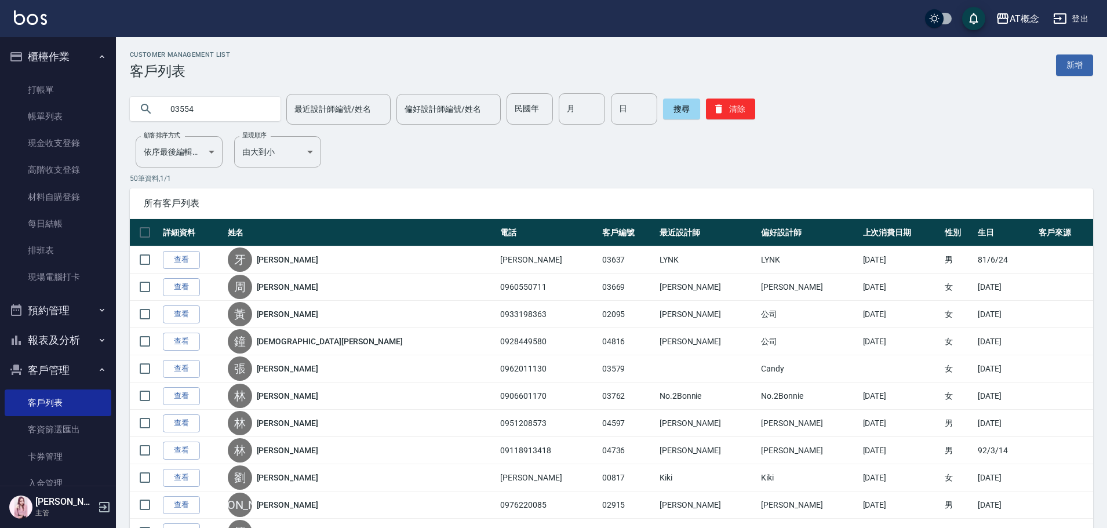
type input "03554"
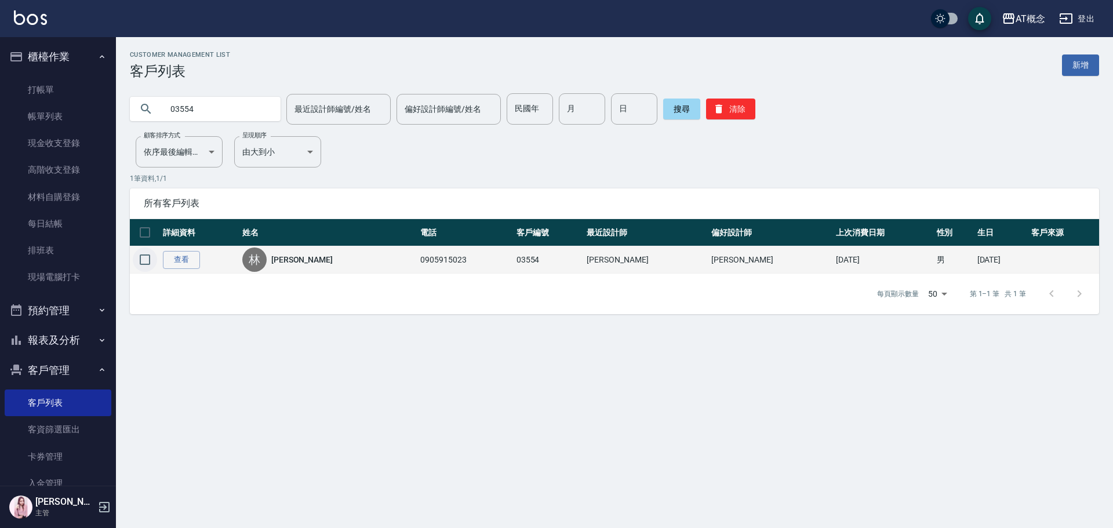
click at [138, 257] on input "checkbox" at bounding box center [145, 260] width 24 height 24
checkbox input "true"
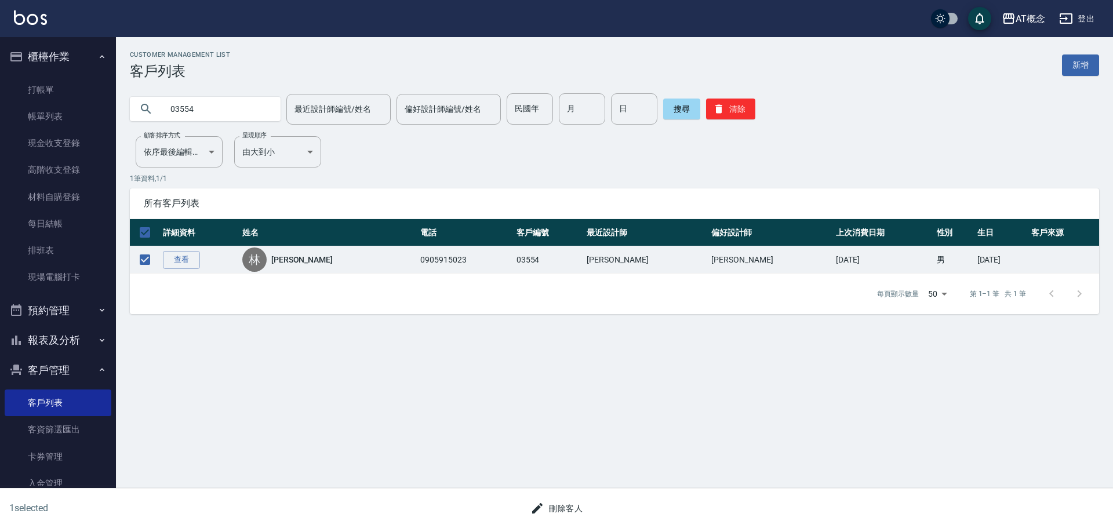
click at [573, 506] on button "刪除客人" at bounding box center [556, 508] width 61 height 21
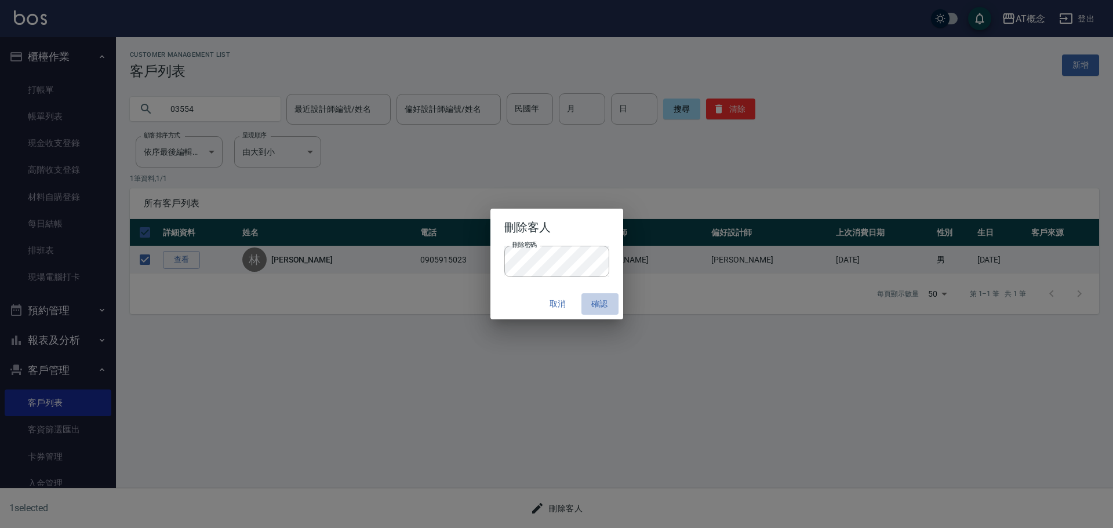
click at [603, 308] on button "確認" at bounding box center [600, 303] width 37 height 21
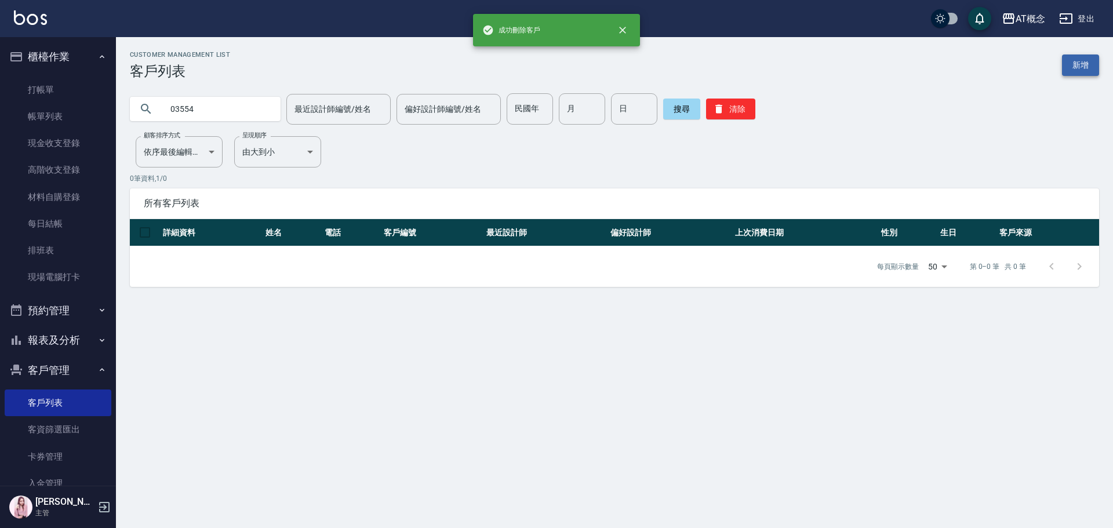
click at [1076, 71] on div "Customer Management List 客戶列表 新增" at bounding box center [614, 65] width 969 height 28
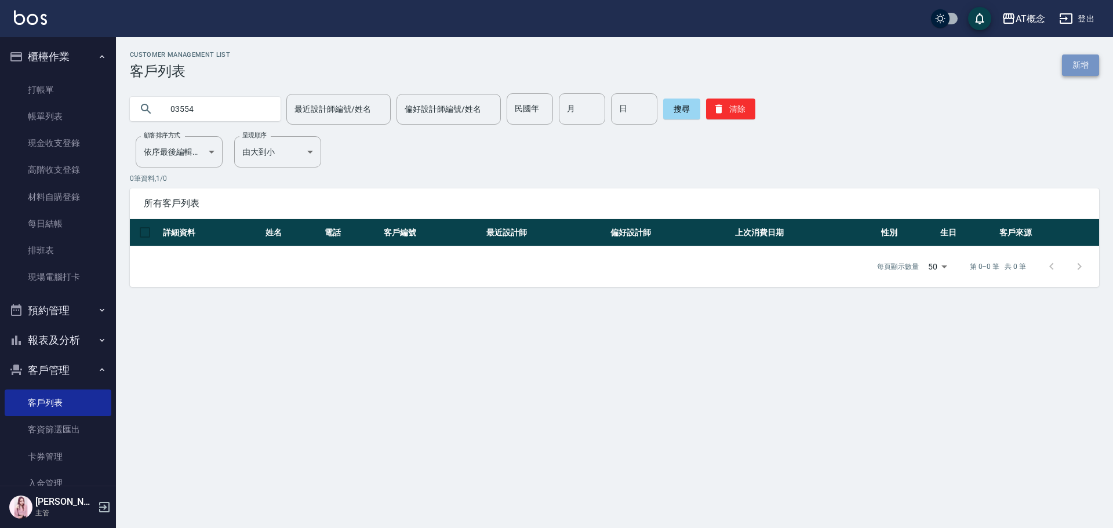
click at [1076, 71] on link "新增" at bounding box center [1080, 65] width 37 height 21
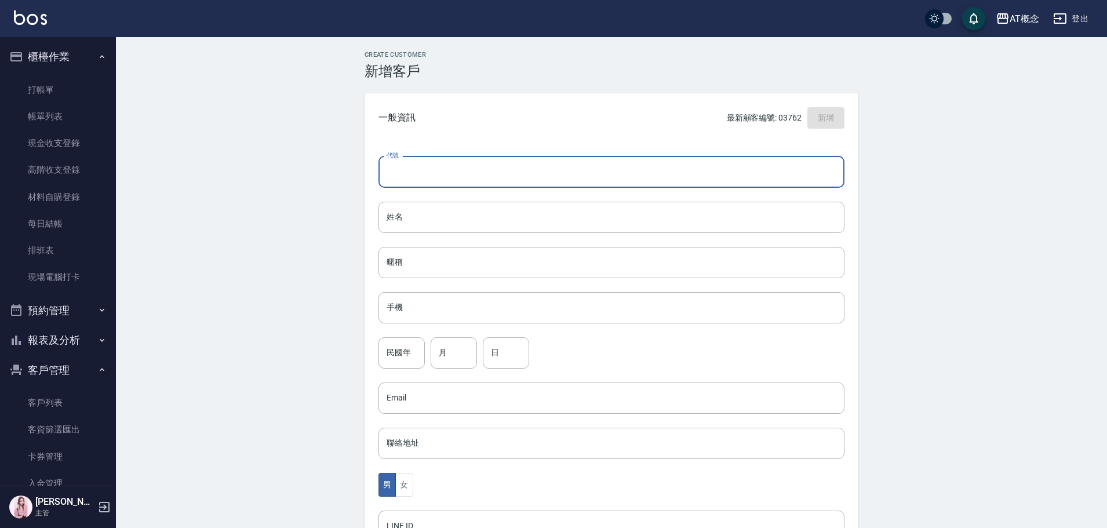
click at [605, 172] on input "代號" at bounding box center [612, 172] width 466 height 31
type input "03554"
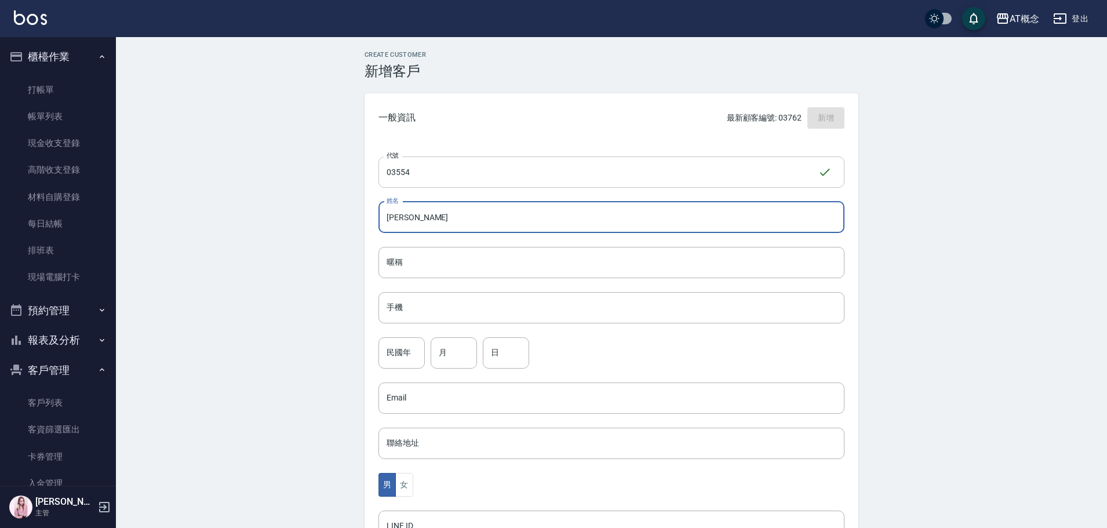
type input "[PERSON_NAME]"
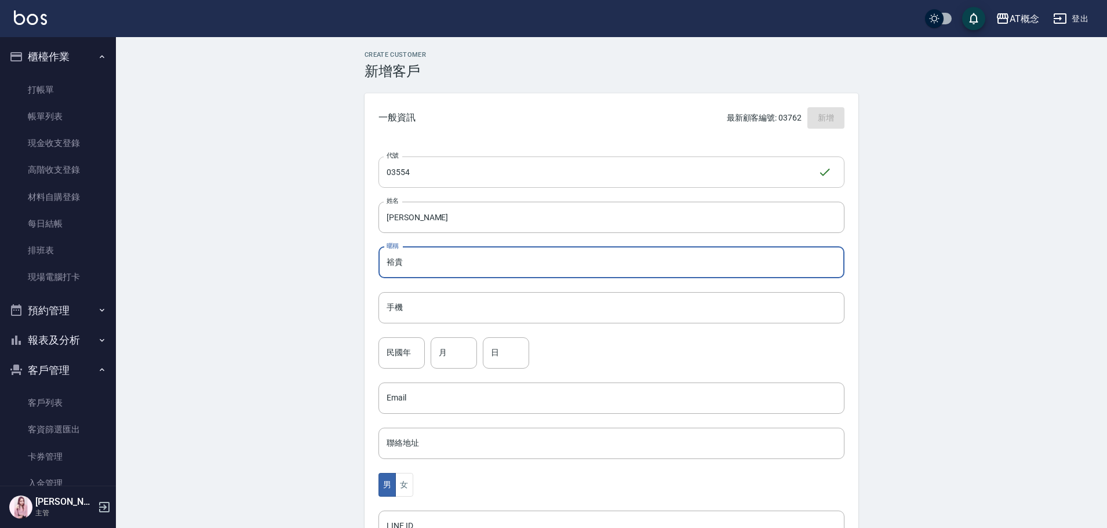
type input "裕貴"
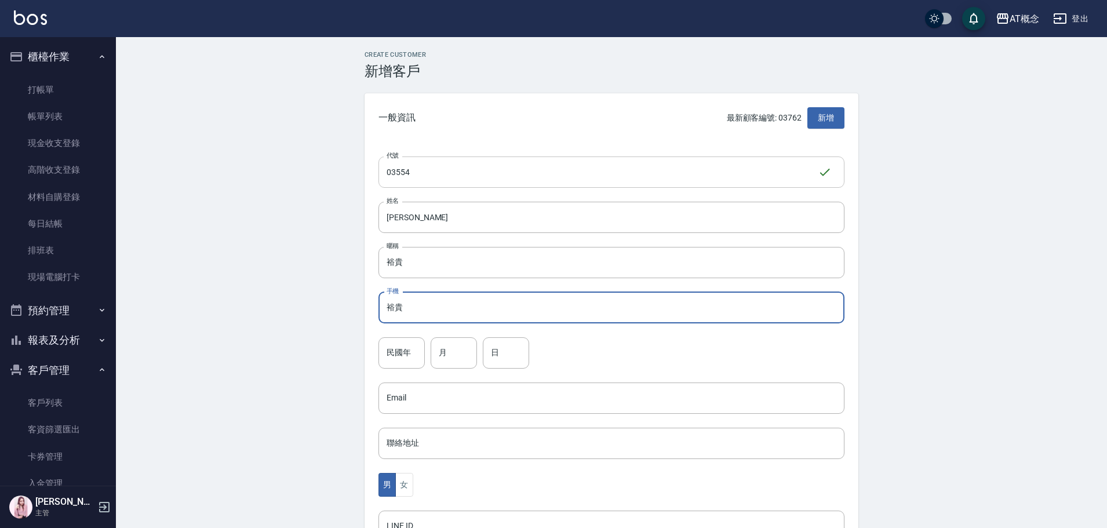
type input "裕貴"
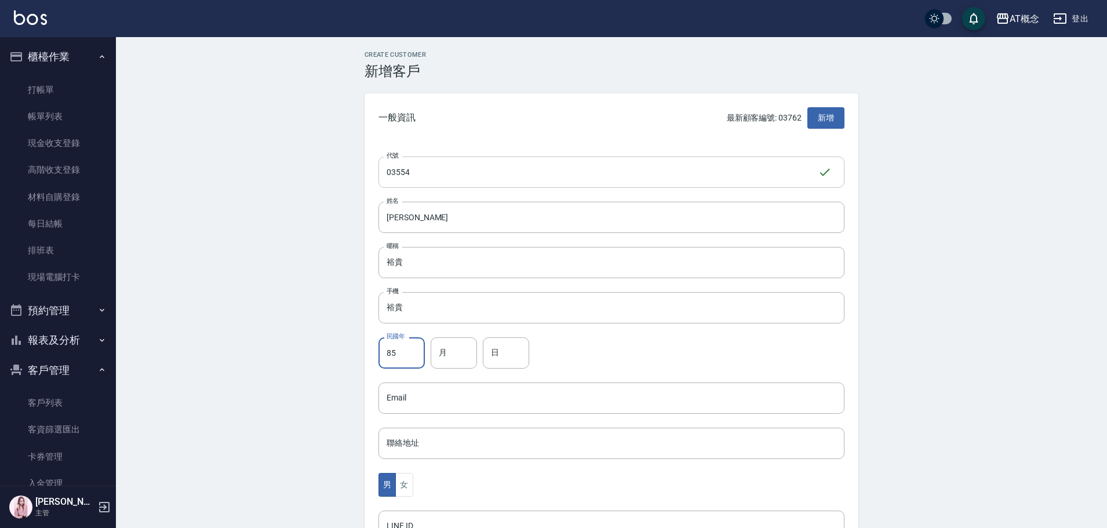
type input "85"
type input "12"
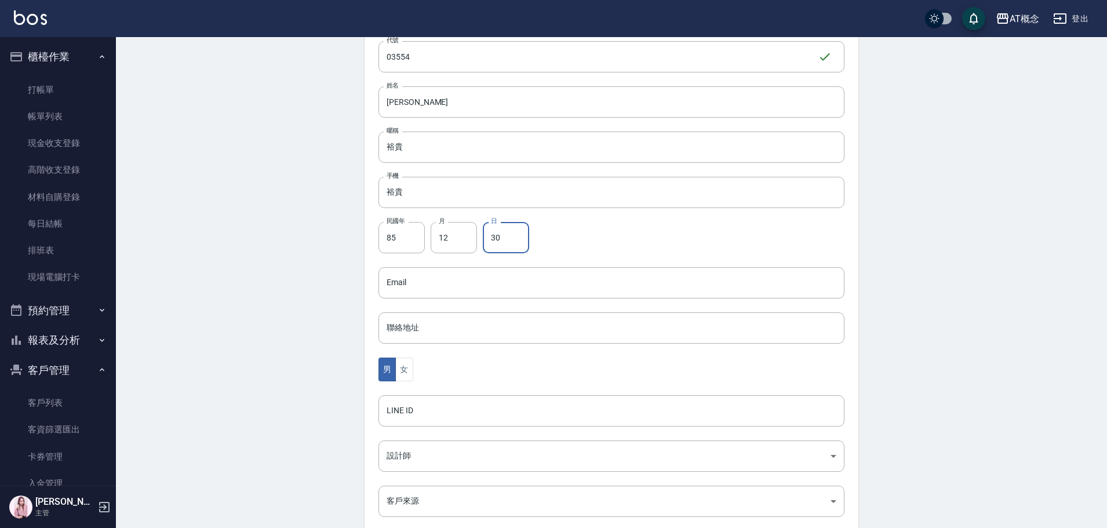
scroll to position [116, 0]
type input "30"
click at [396, 453] on body "AT概念 登出 櫃檯作業 打帳單 帳單列表 現金收支登錄 高階收支登錄 材料自購登錄 每日結帳 排班表 現場電腦打卡 預約管理 預約管理 單日預約紀錄 單週預…" at bounding box center [556, 261] width 1113 height 755
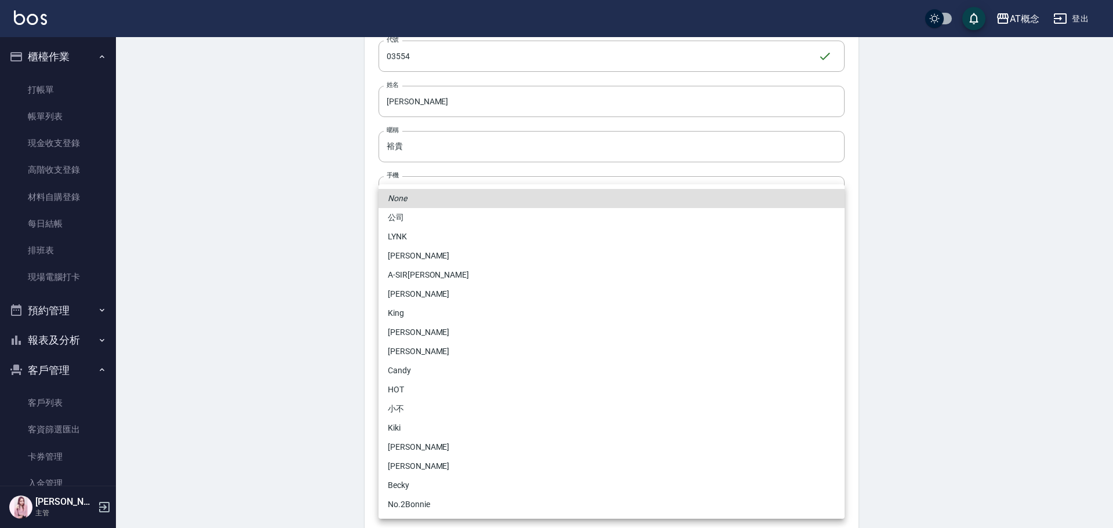
drag, startPoint x: 409, startPoint y: 454, endPoint x: 409, endPoint y: 465, distance: 11.0
click at [409, 460] on ul "None 公司 LYNK Ben A-SIR劉 賴明進 King 　 Sandy 林蕾甄 Candy HOT 小不 Kiki Evie 安森Anson Bec…" at bounding box center [612, 351] width 466 height 335
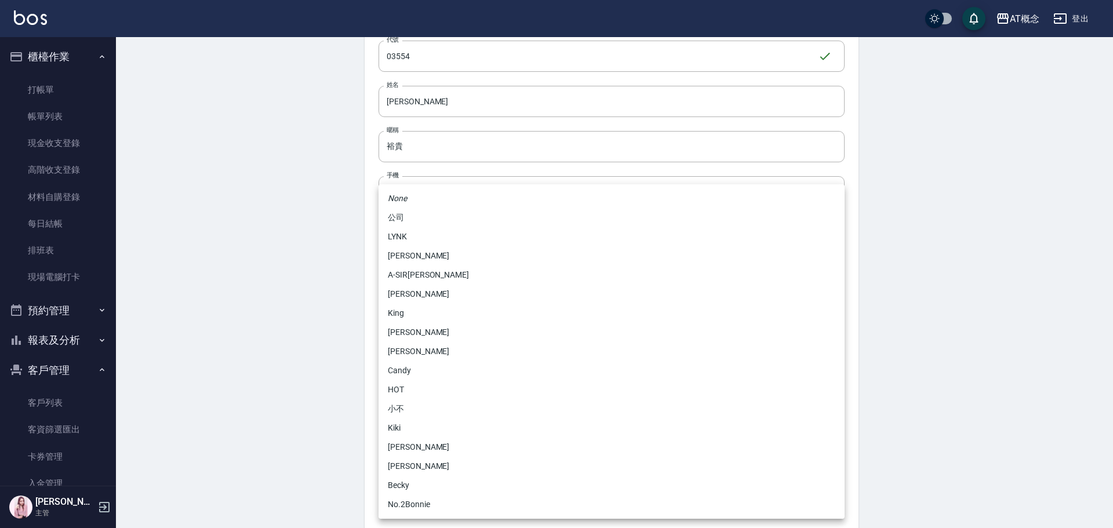
click at [409, 465] on li "[PERSON_NAME]" at bounding box center [612, 466] width 466 height 19
type input "6d66dedd-d7e3-492f-8c05-f4e40e3a1c36"
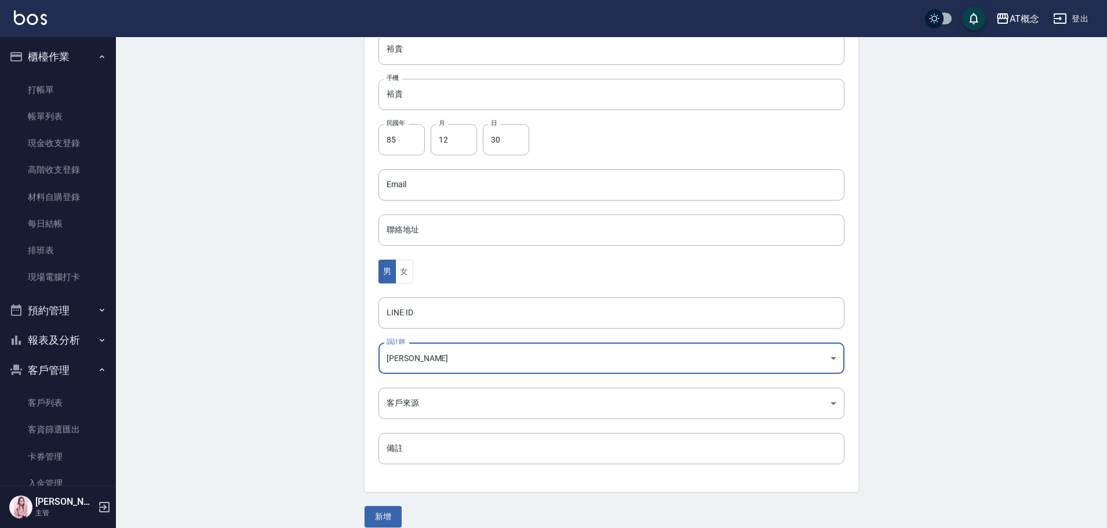
scroll to position [227, 0]
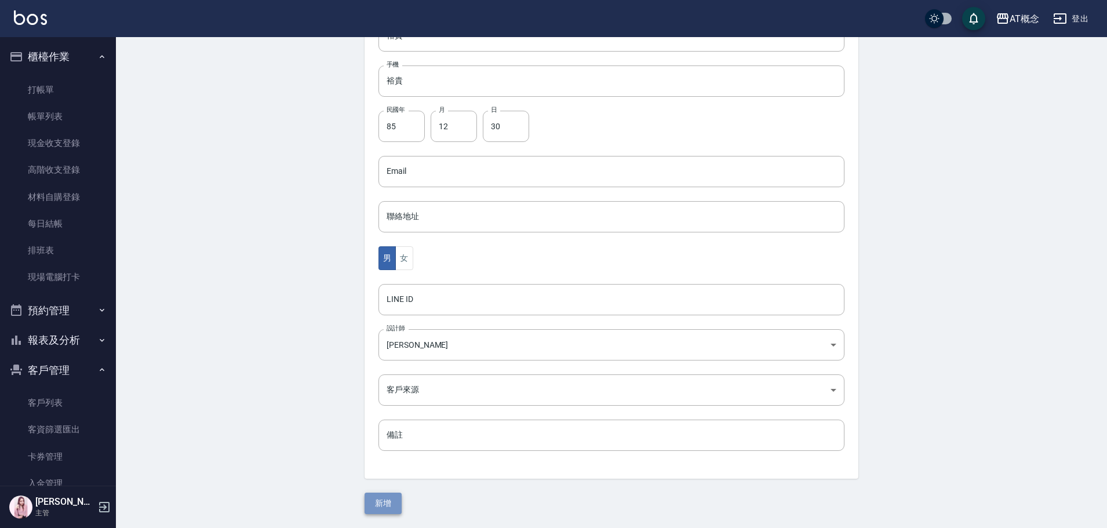
click at [384, 497] on button "新增" at bounding box center [383, 503] width 37 height 21
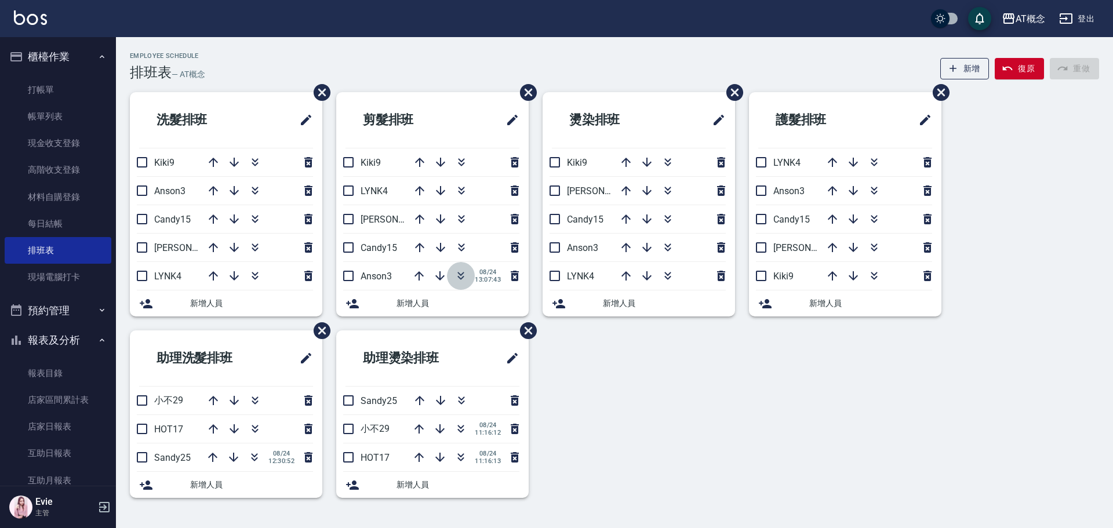
click at [460, 275] on icon "button" at bounding box center [461, 274] width 6 height 4
click at [462, 277] on icon "button" at bounding box center [461, 276] width 14 height 14
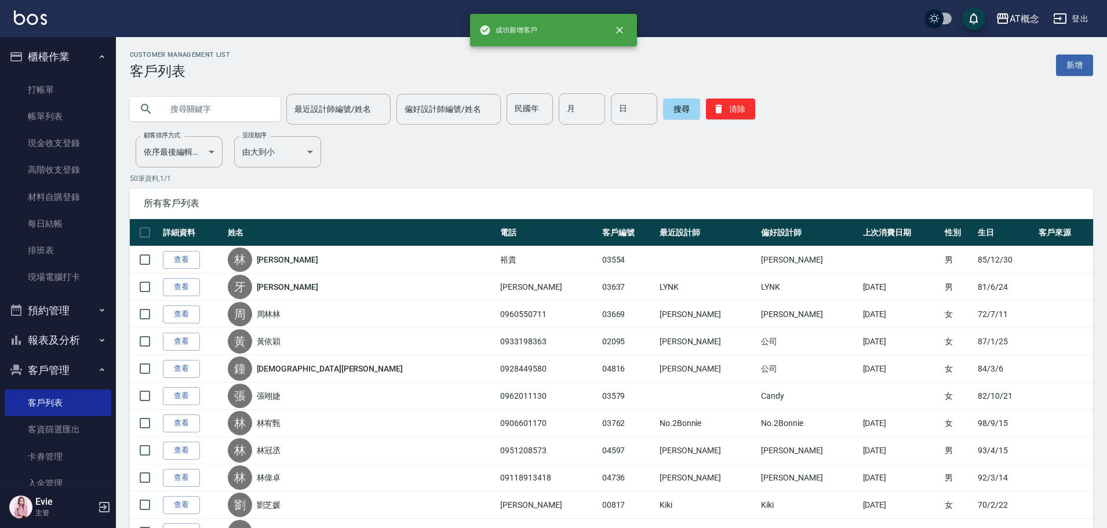
click at [197, 106] on input "text" at bounding box center [216, 108] width 109 height 31
type input "03503"
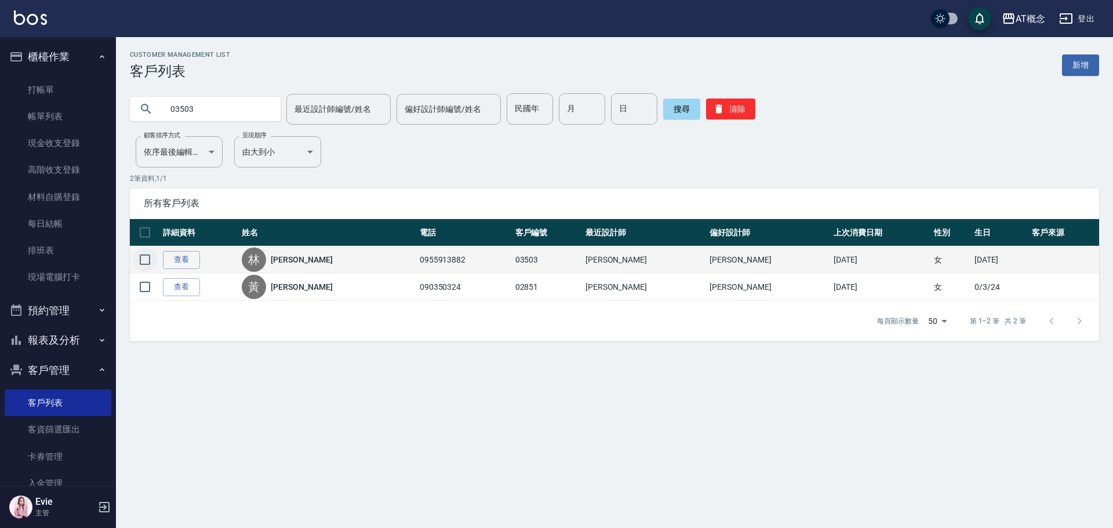
click at [147, 257] on input "checkbox" at bounding box center [145, 260] width 24 height 24
checkbox input "true"
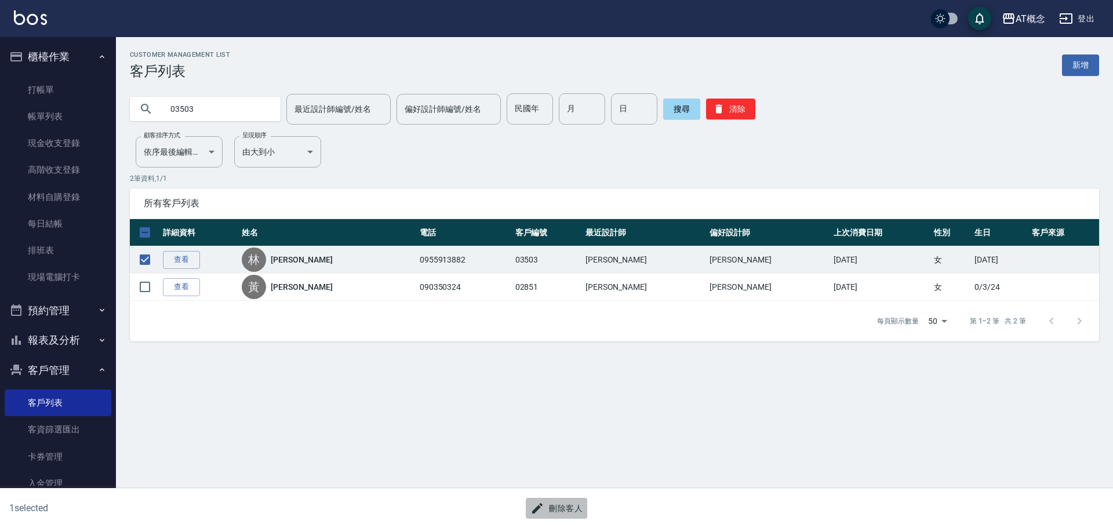
click at [555, 500] on button "刪除客人" at bounding box center [556, 508] width 61 height 21
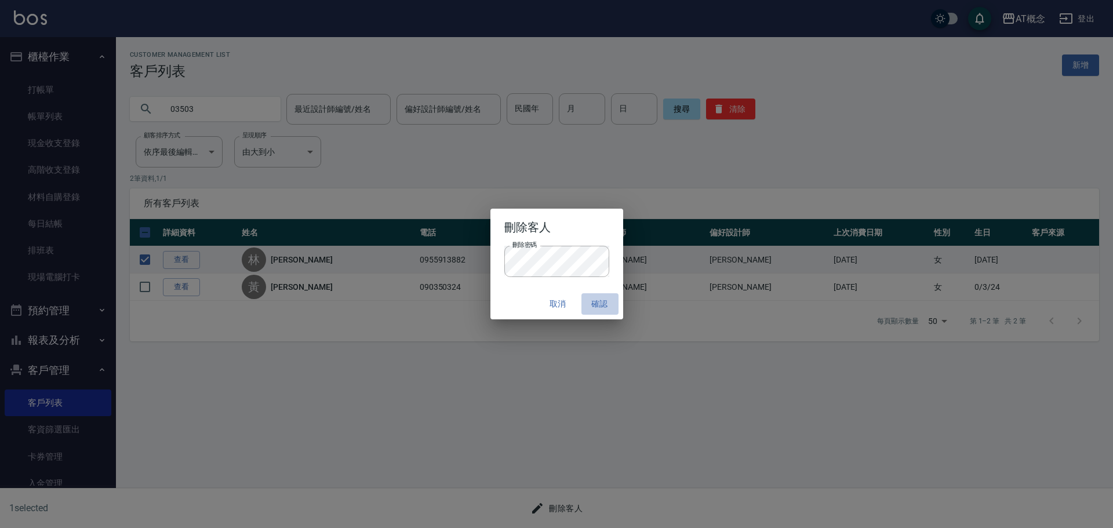
click at [593, 303] on button "確認" at bounding box center [600, 303] width 37 height 21
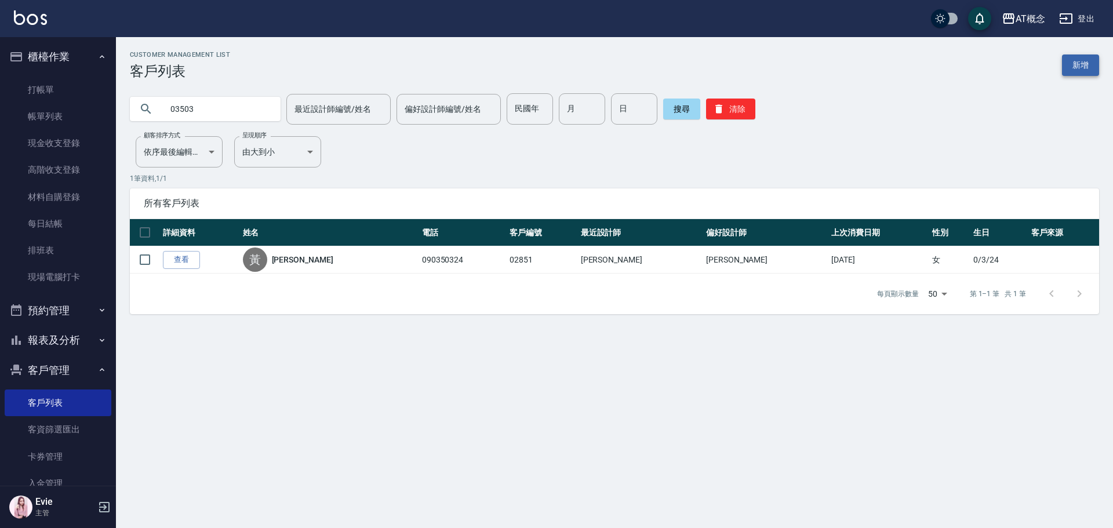
click at [1077, 62] on link "新增" at bounding box center [1080, 65] width 37 height 21
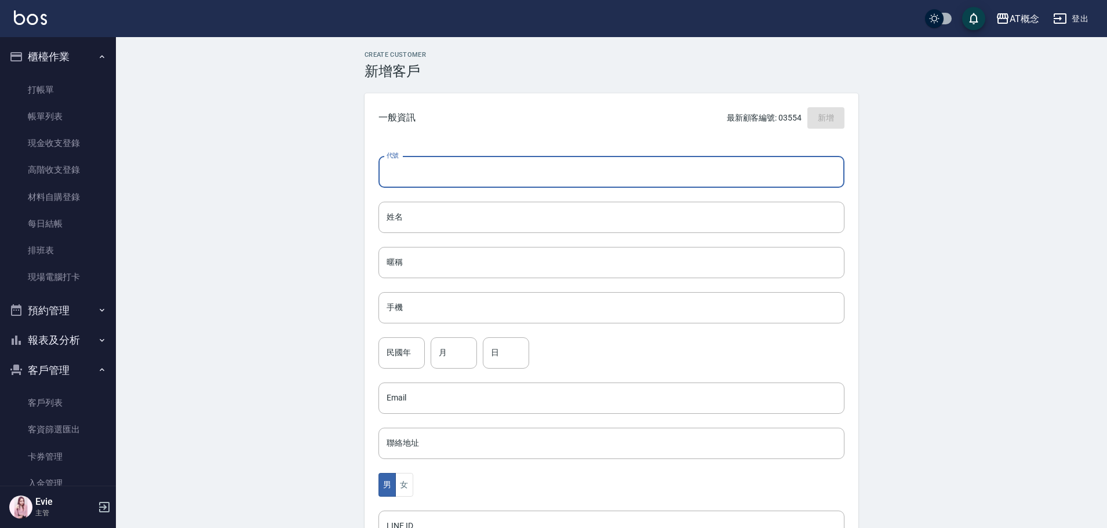
click at [459, 176] on input "代號" at bounding box center [612, 172] width 466 height 31
type input "0924136288"
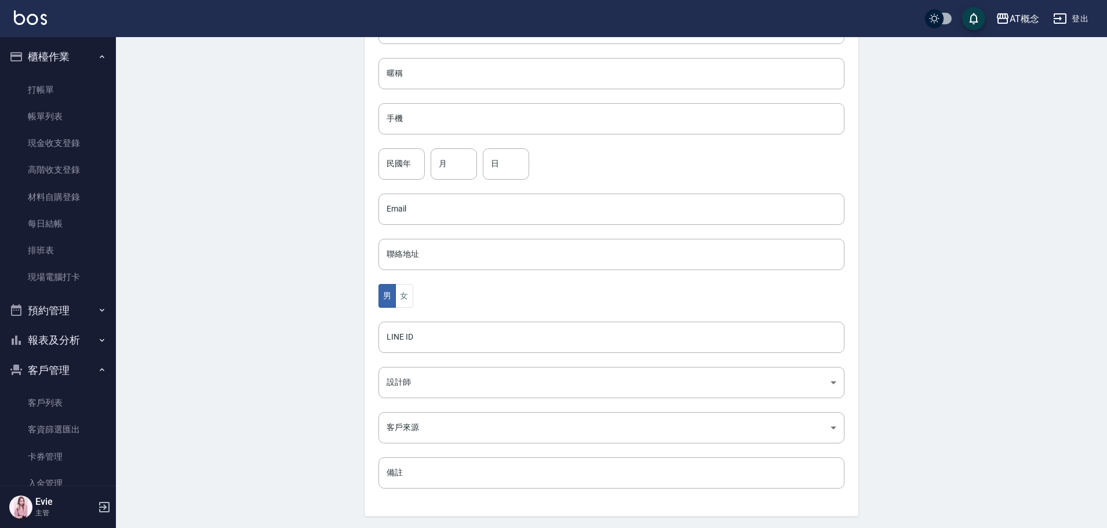
scroll to position [169, 0]
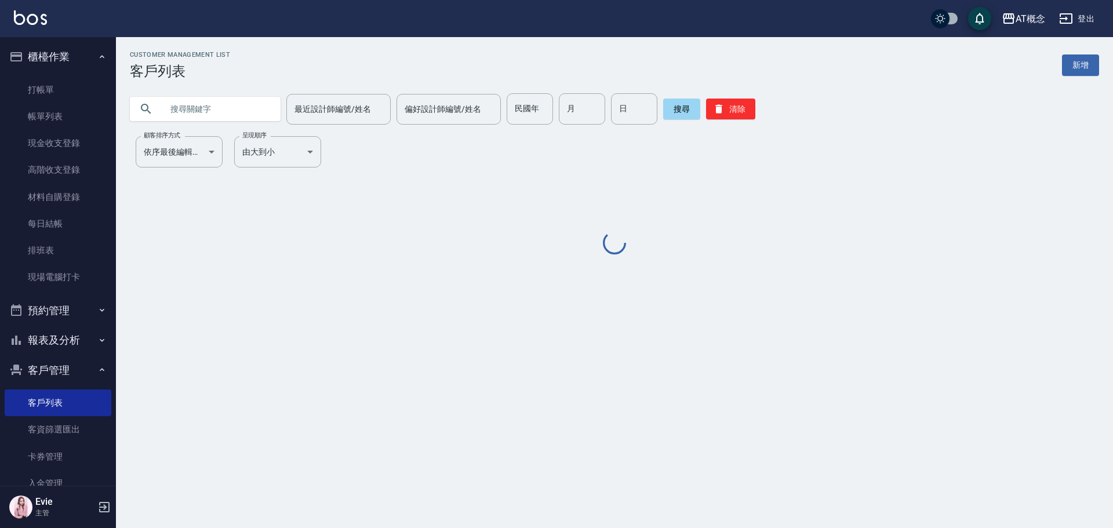
click at [209, 103] on input "text" at bounding box center [216, 108] width 109 height 31
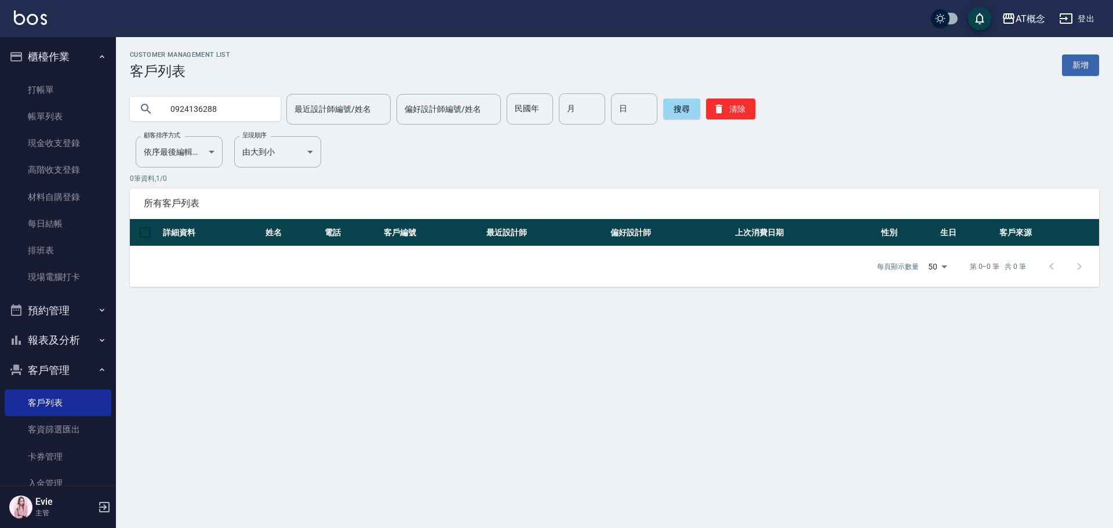
drag, startPoint x: 240, startPoint y: 115, endPoint x: 0, endPoint y: 72, distance: 243.9
click at [0, 75] on div "AT概念 登出 櫃檯作業 打帳單 帳單列表 現金收支登錄 高階收支登錄 材料自購登錄 每日結帳 排班表 現場電腦打卡 預約管理 預約管理 單日預約紀錄 單週預…" at bounding box center [556, 264] width 1113 height 528
type input "03503"
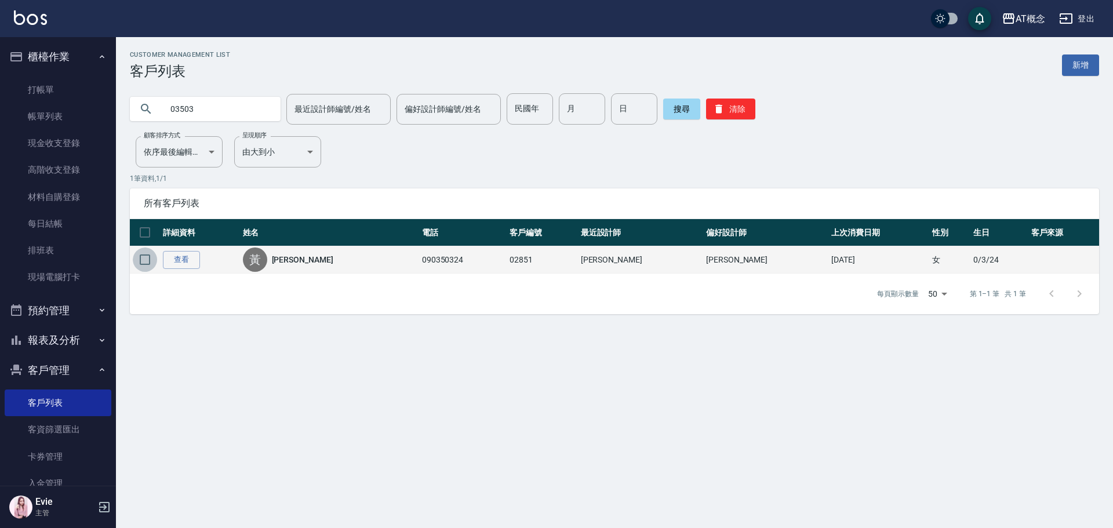
click at [141, 259] on input "checkbox" at bounding box center [145, 260] width 24 height 24
checkbox input "true"
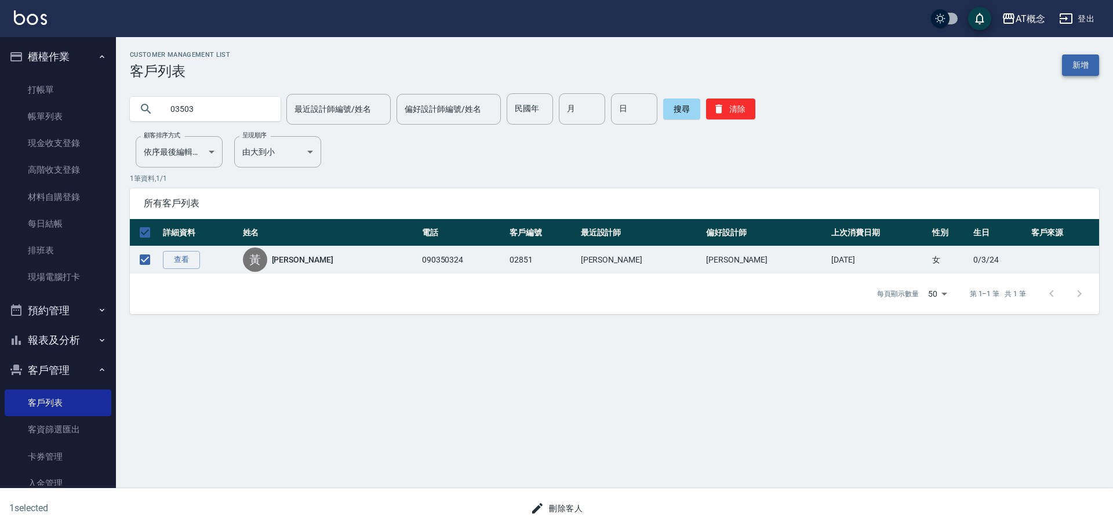
click at [1087, 68] on link "新增" at bounding box center [1080, 65] width 37 height 21
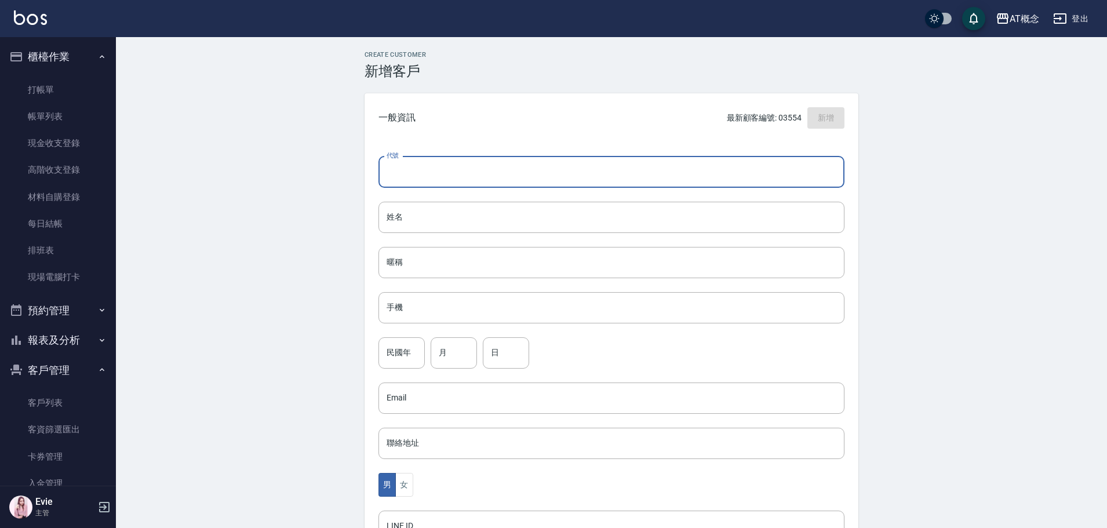
click at [553, 173] on input "代號" at bounding box center [612, 172] width 466 height 31
type input "03503"
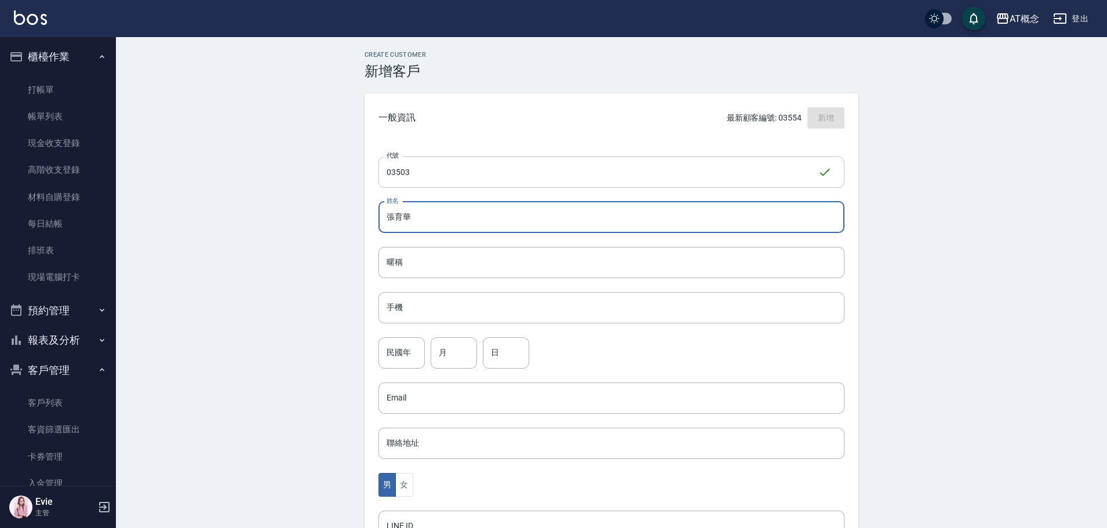
type input "張育華"
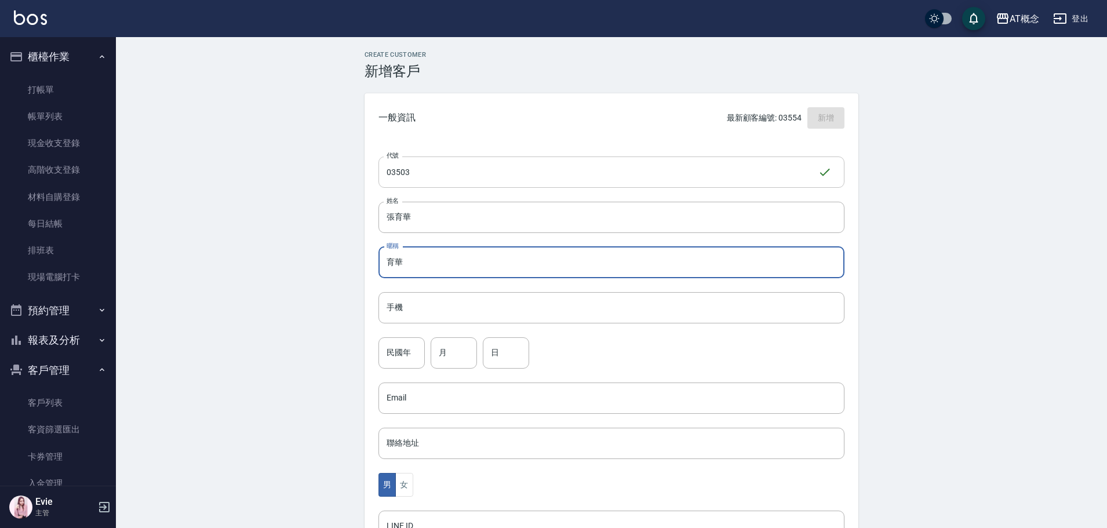
type input "育華"
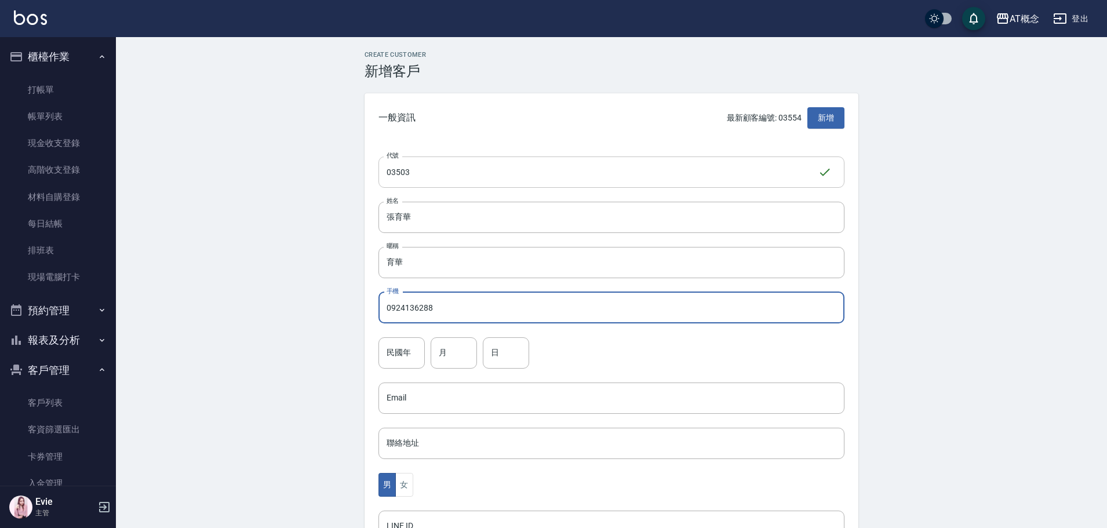
type input "0924136288"
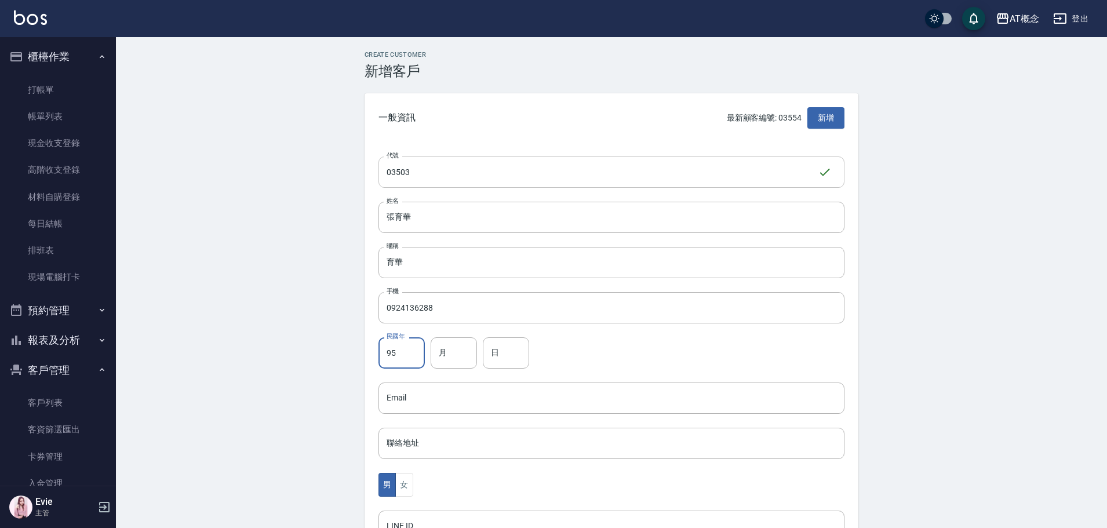
type input "95"
type input "2"
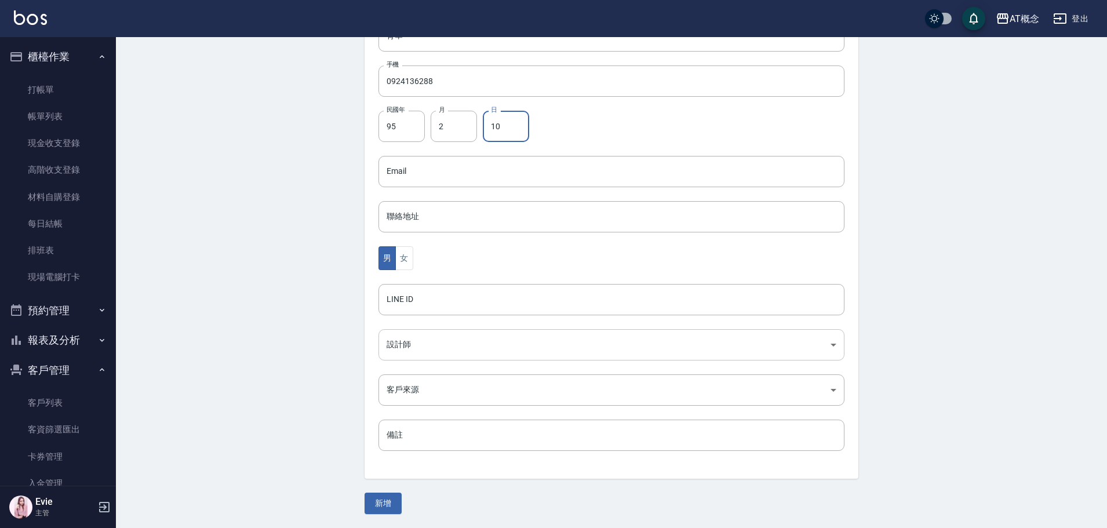
type input "10"
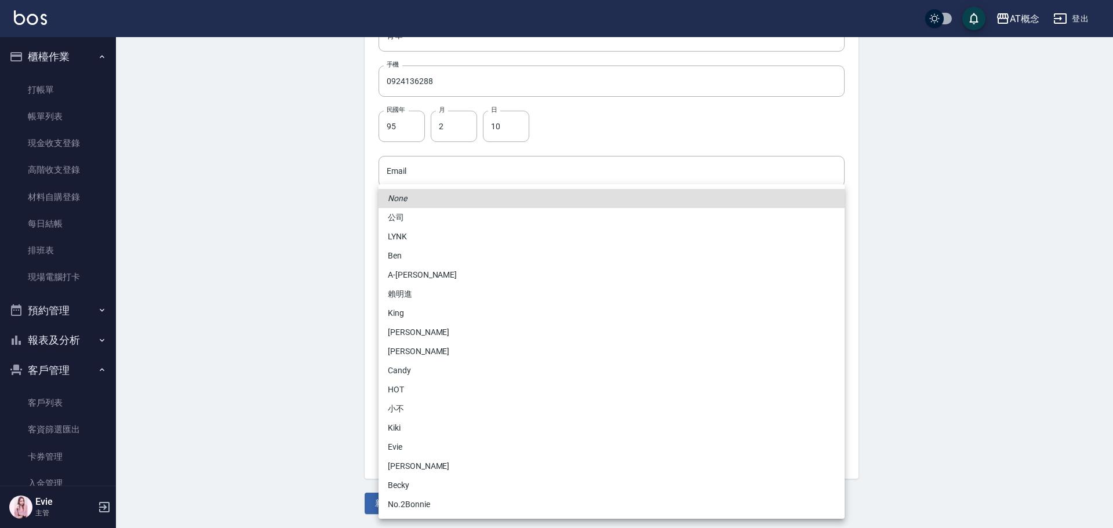
click at [412, 347] on body "AT概念 登出 櫃檯作業 打帳單 帳單列表 現金收支登錄 高階收支登錄 材料自購登錄 每日結帳 排班表 現場電腦打卡 預約管理 預約管理 單日預約紀錄 單週預…" at bounding box center [556, 150] width 1113 height 755
click at [418, 470] on li "[PERSON_NAME]" at bounding box center [612, 466] width 466 height 19
type input "6d66dedd-d7e3-492f-8c05-f4e40e3a1c36"
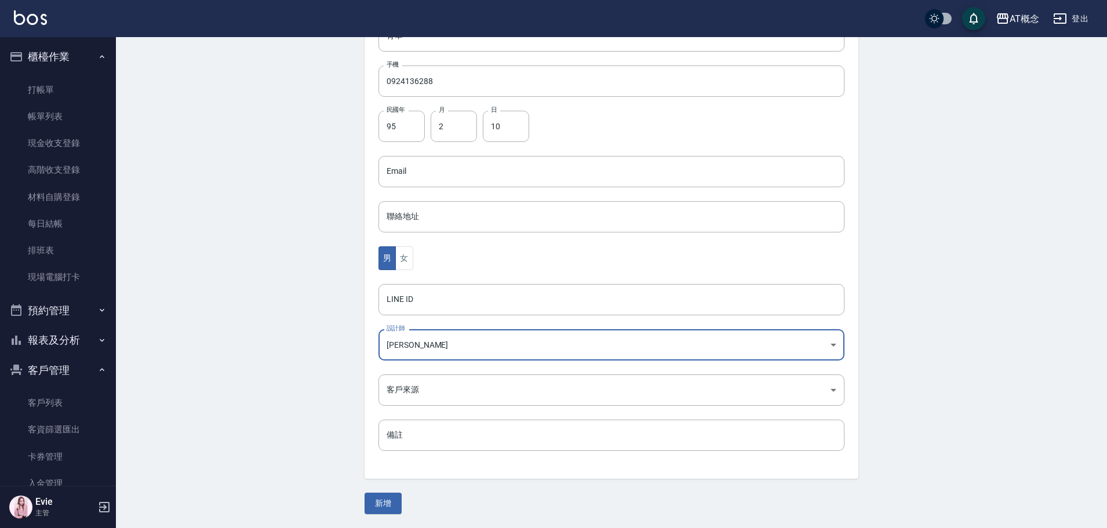
click at [388, 503] on button "新增" at bounding box center [383, 503] width 37 height 21
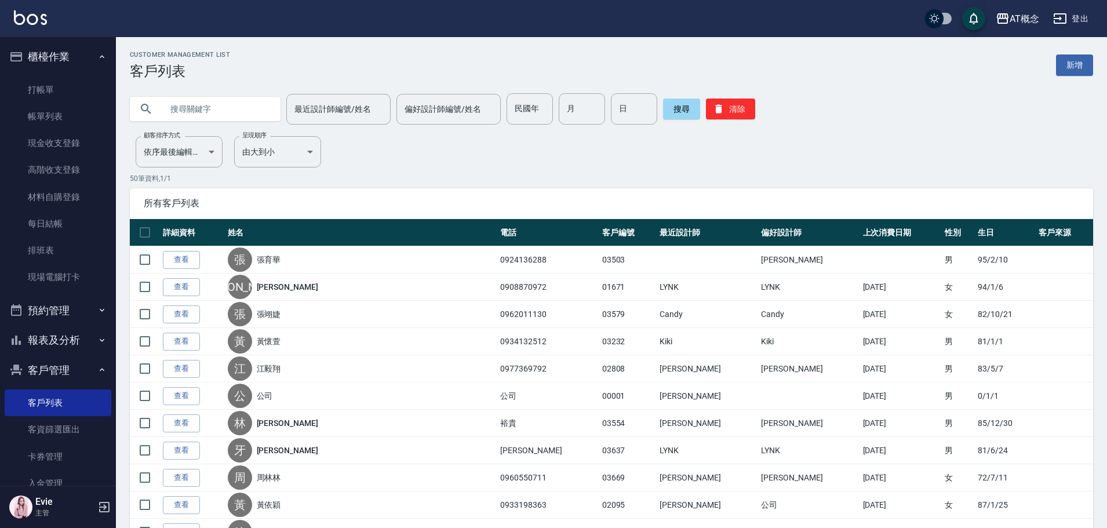
drag, startPoint x: 208, startPoint y: 21, endPoint x: 798, endPoint y: 152, distance: 604.7
click at [48, 111] on link "帳單列表" at bounding box center [58, 116] width 107 height 27
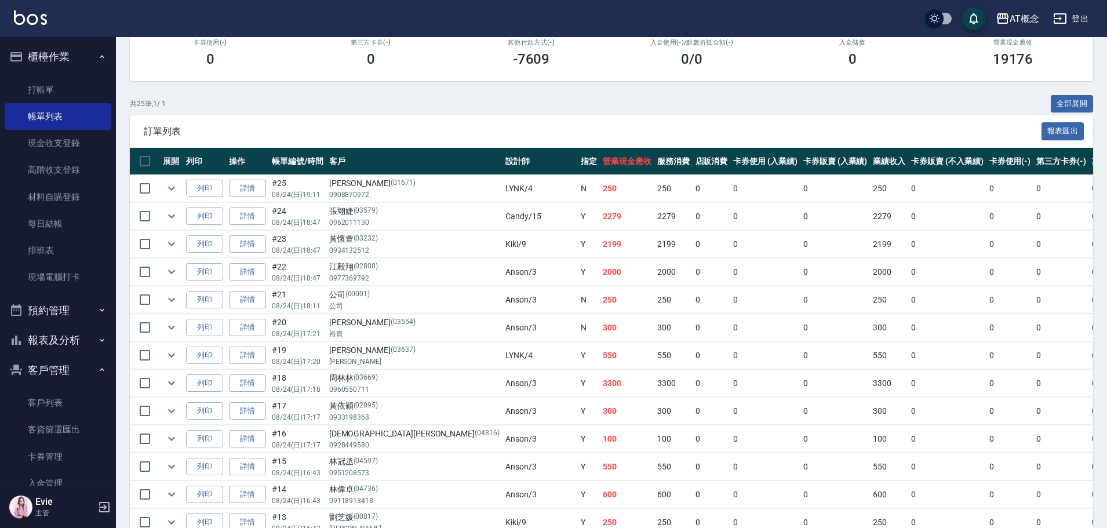
scroll to position [522, 0]
